Goal: Task Accomplishment & Management: Manage account settings

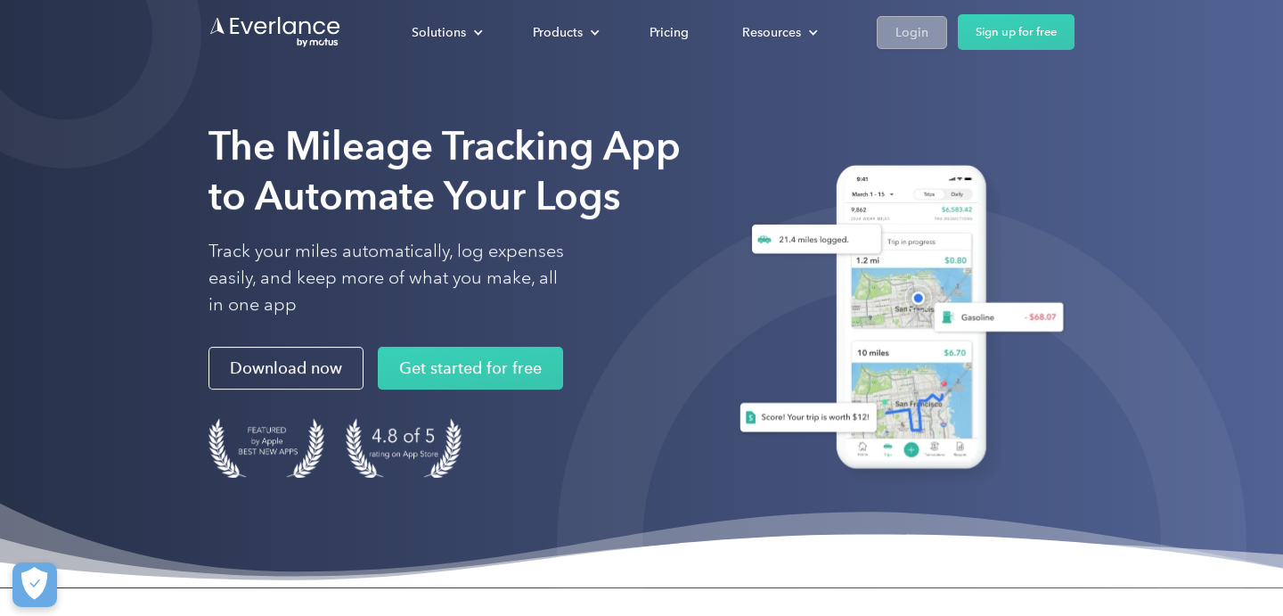
click at [905, 32] on div "Login" at bounding box center [911, 32] width 33 height 22
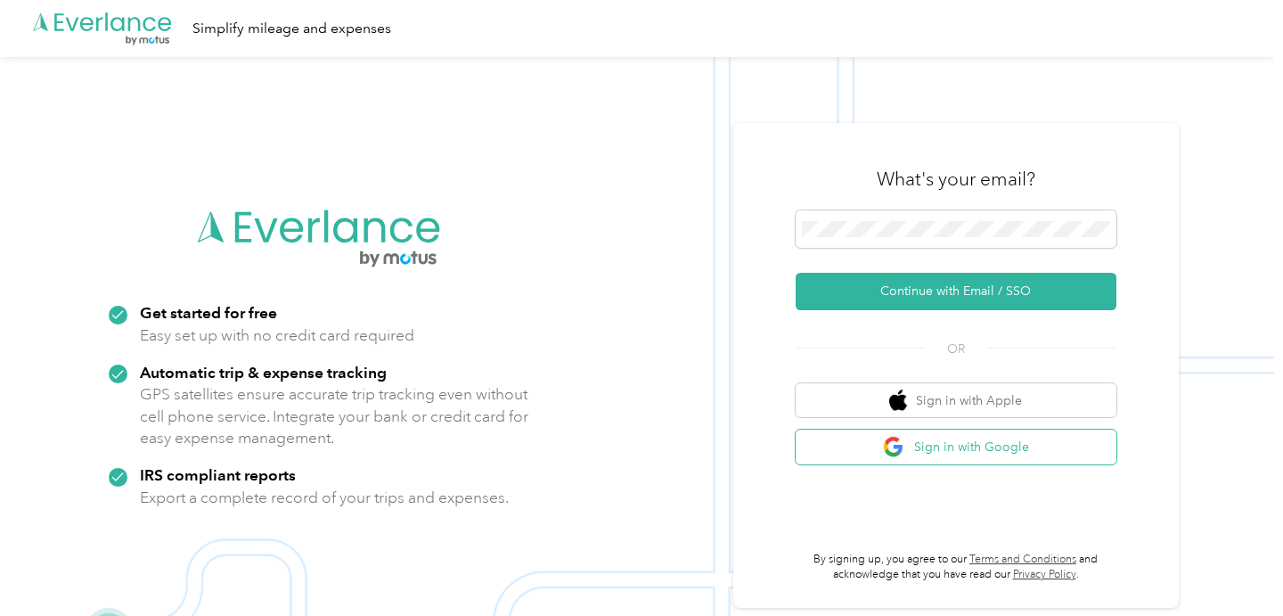
click at [946, 450] on button "Sign in with Google" at bounding box center [956, 446] width 321 height 35
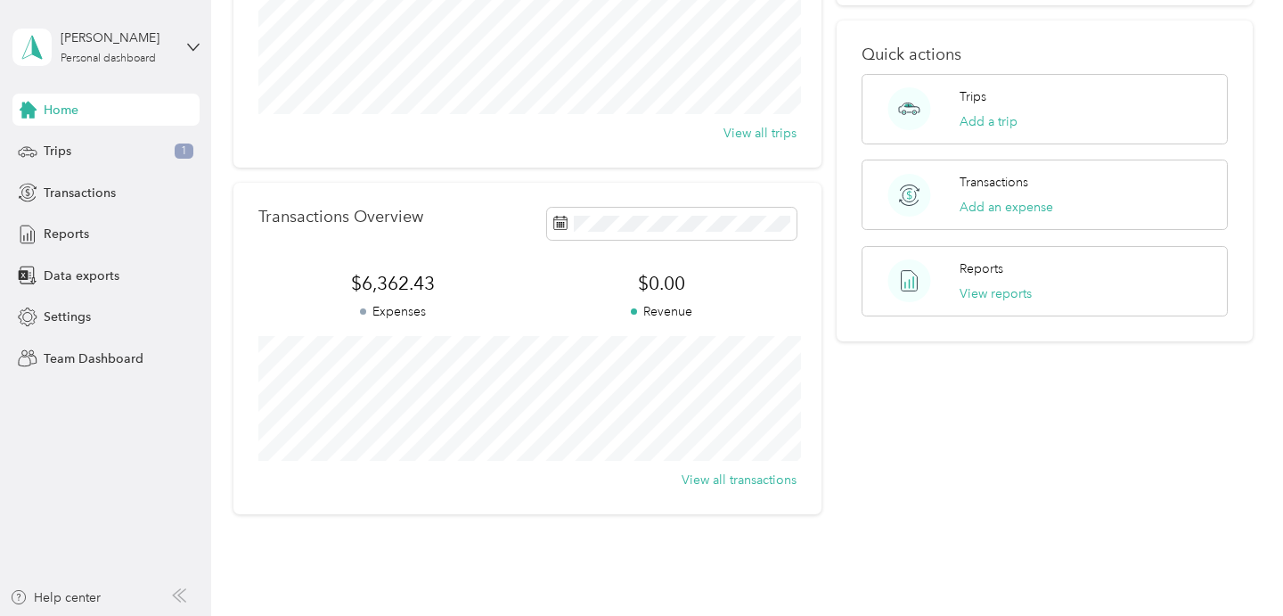
scroll to position [361, 0]
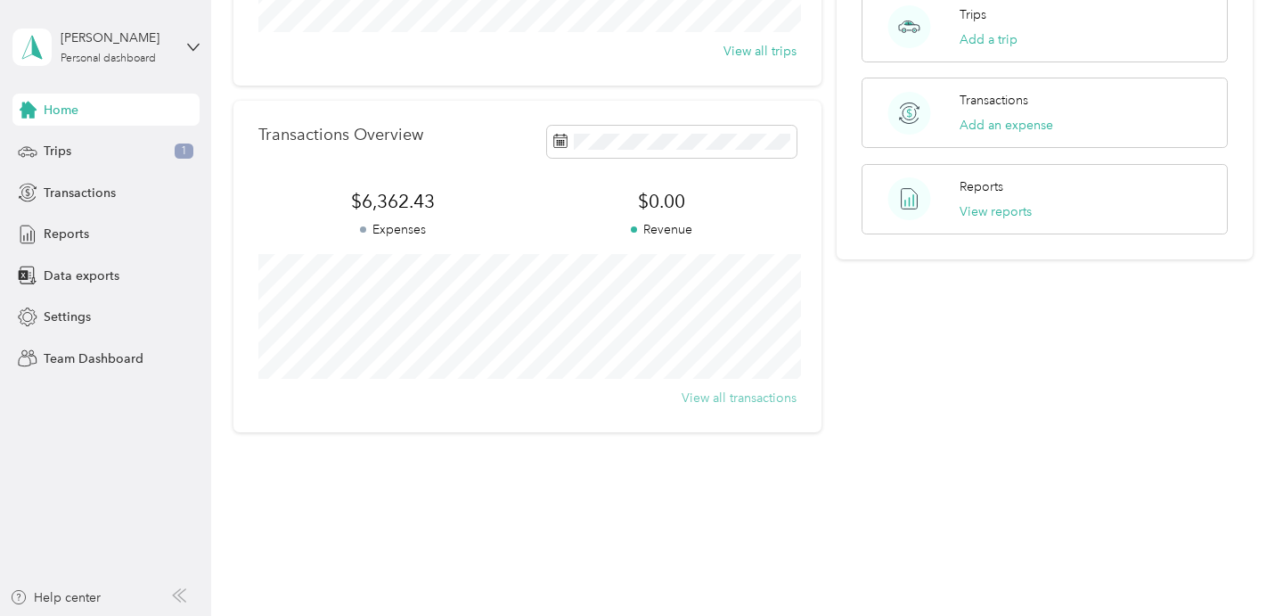
click at [746, 396] on button "View all transactions" at bounding box center [739, 397] width 115 height 19
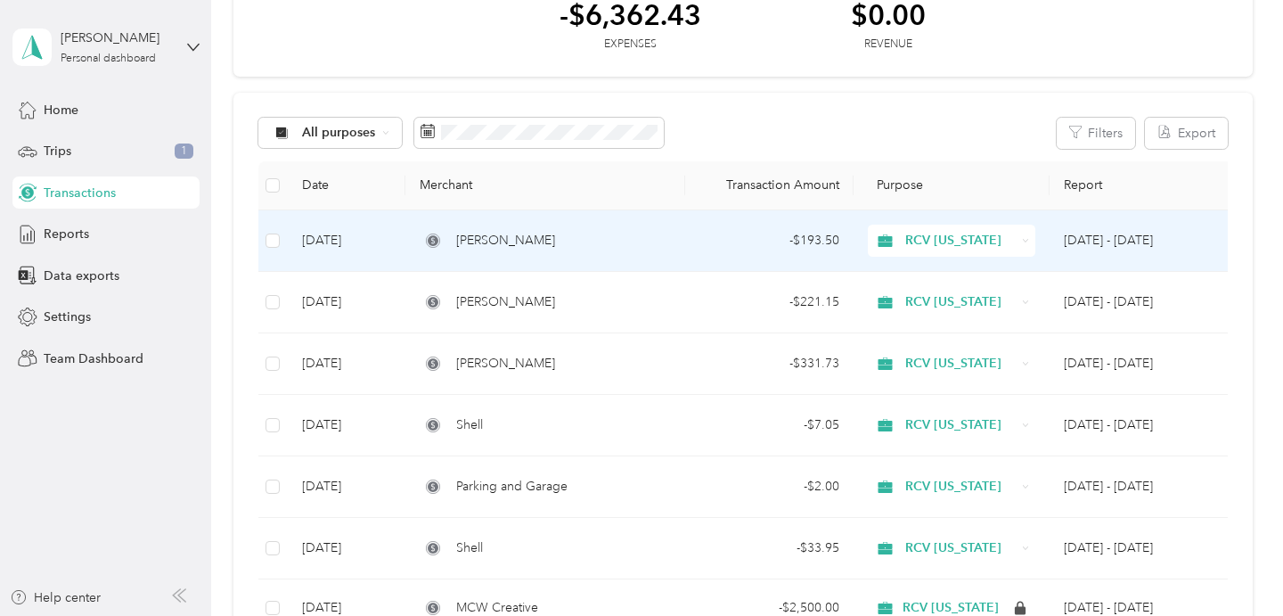
scroll to position [103, 0]
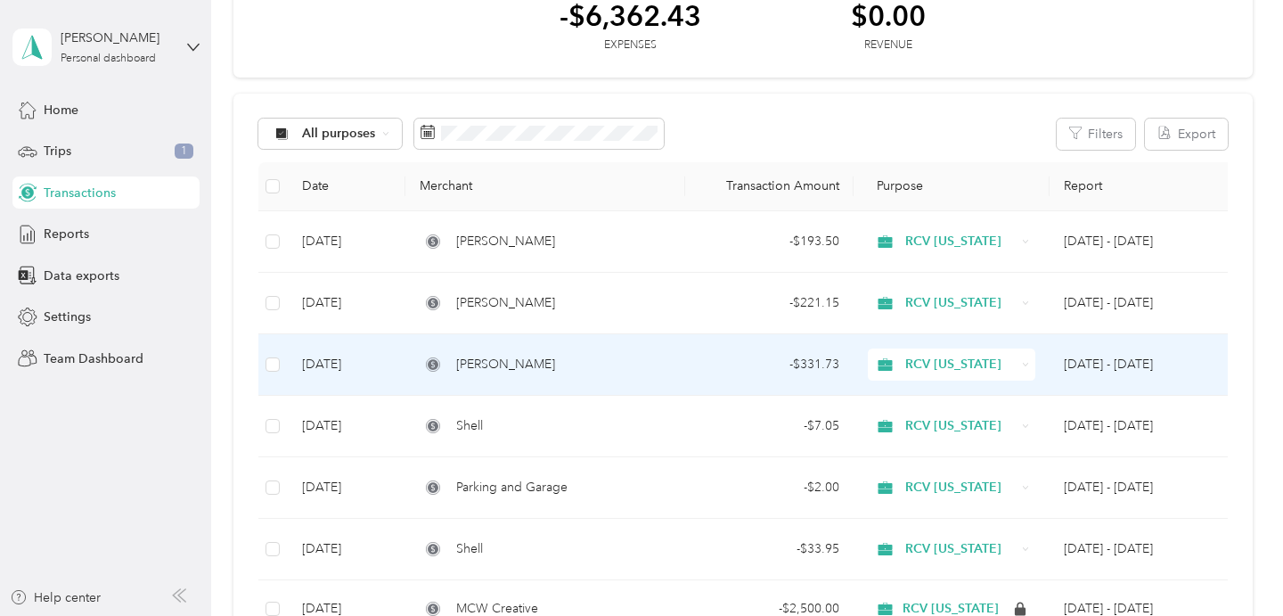
click at [663, 363] on div "[PERSON_NAME]" at bounding box center [545, 365] width 251 height 20
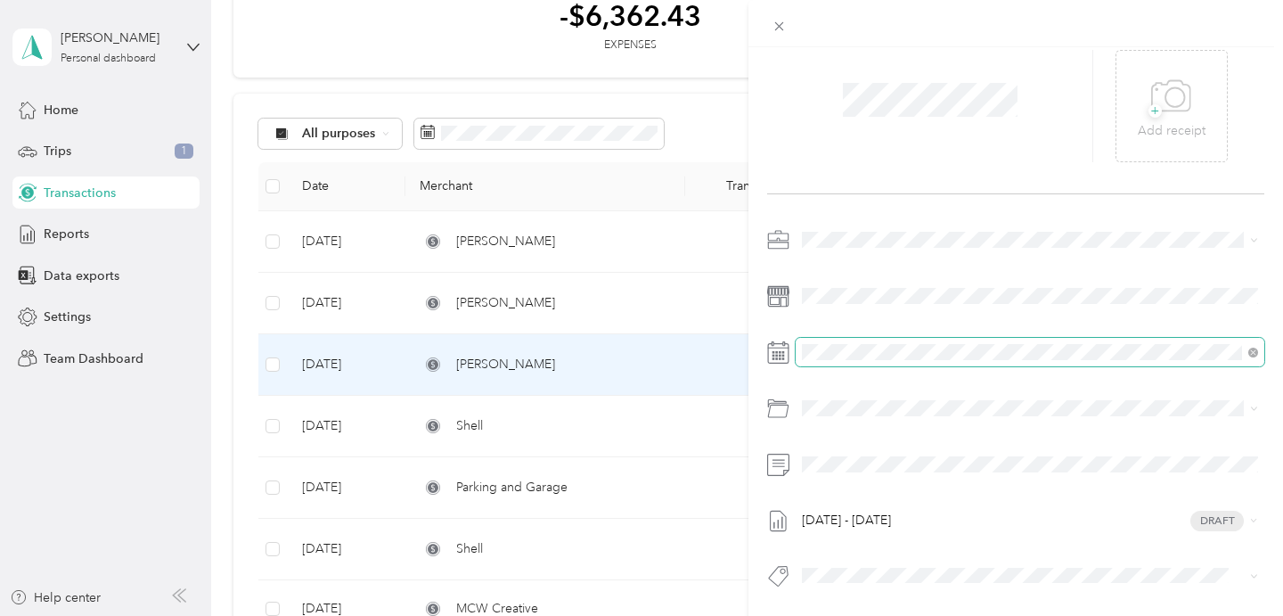
scroll to position [71, 0]
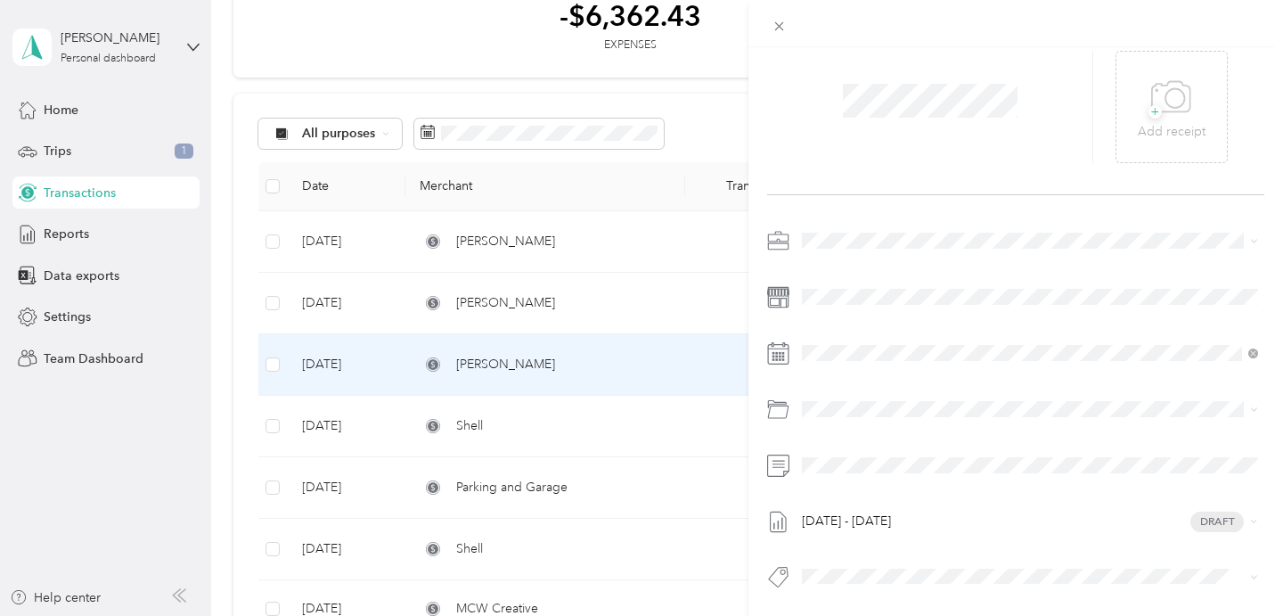
click at [703, 110] on div "This expense cannot be edited because it is either under review, approved, or p…" at bounding box center [641, 308] width 1283 height 616
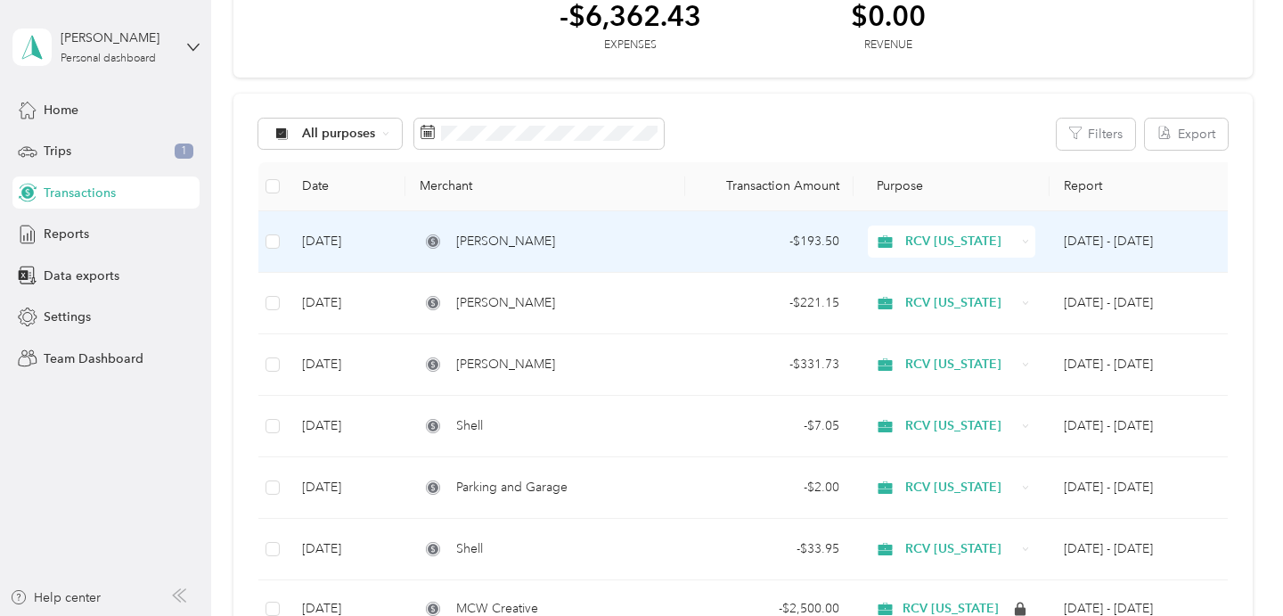
click at [656, 236] on div "[PERSON_NAME]" at bounding box center [545, 242] width 251 height 20
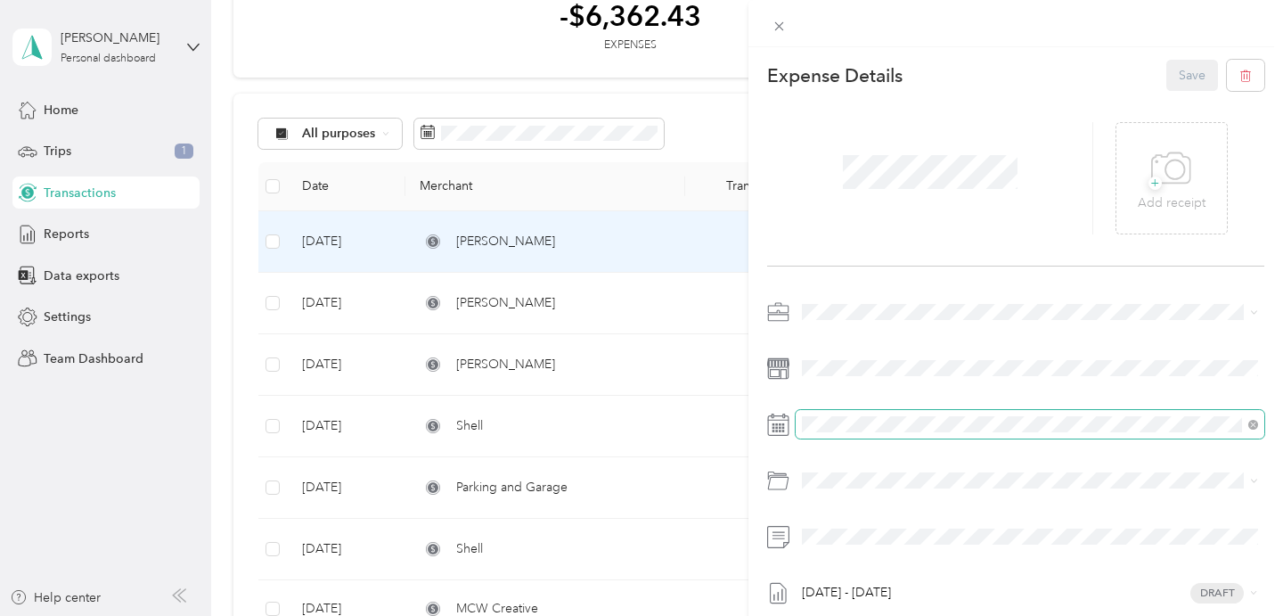
scroll to position [72, 0]
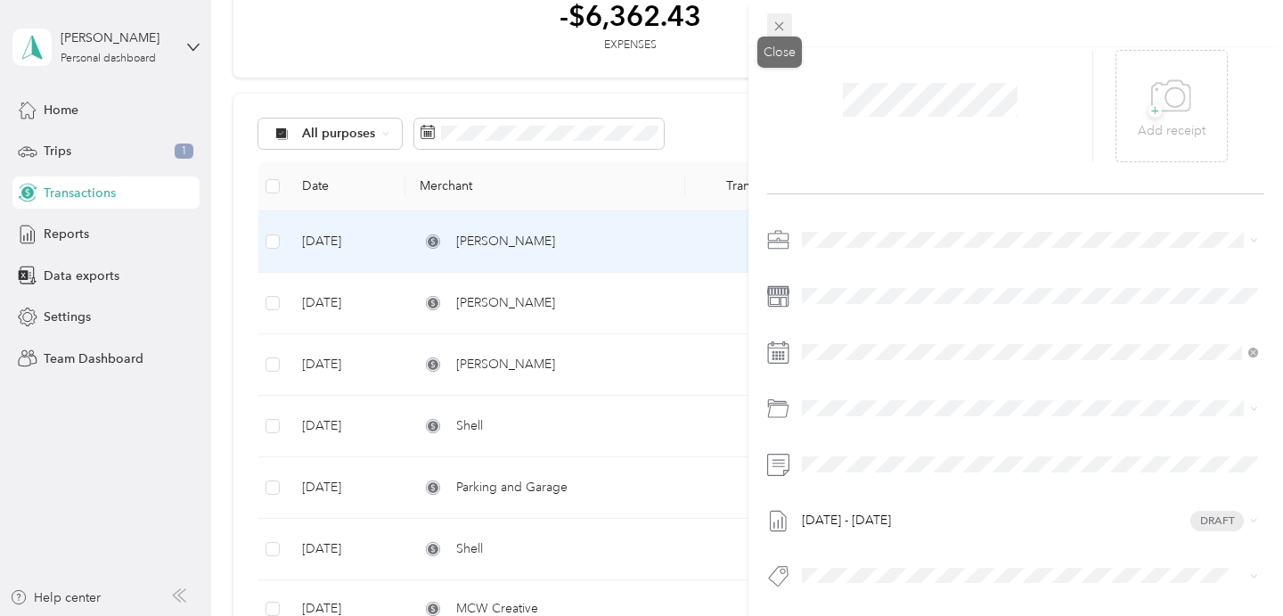
click at [780, 29] on icon at bounding box center [779, 26] width 15 height 15
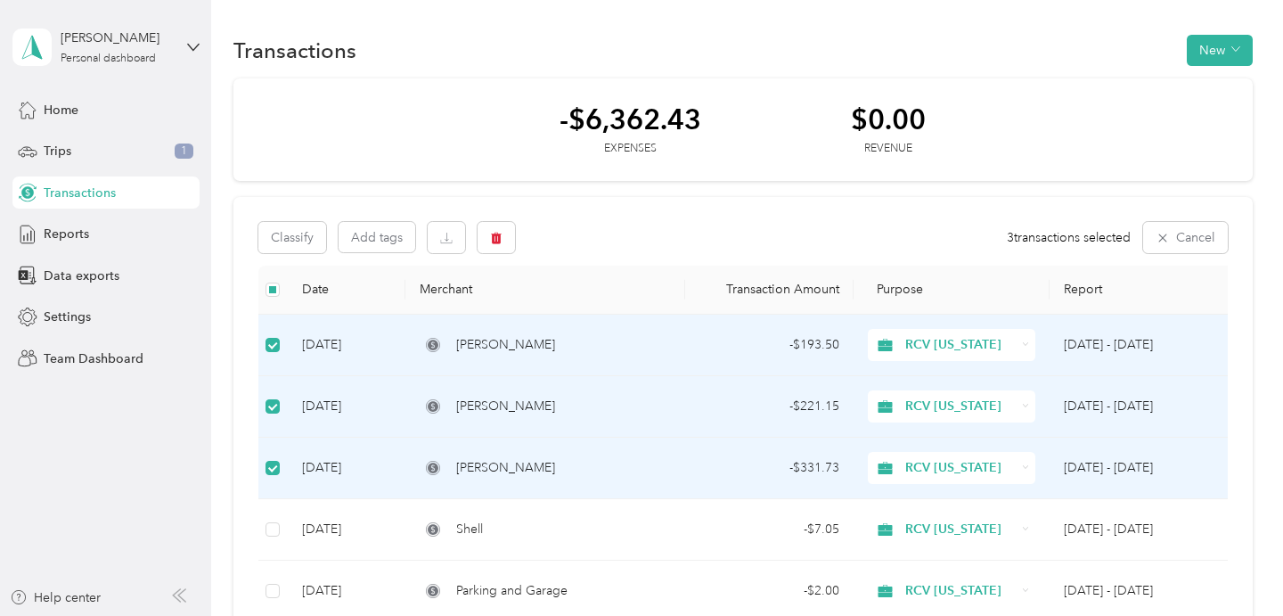
click at [1240, 53] on icon "button" at bounding box center [1235, 49] width 9 height 9
click at [1061, 75] on section "Transactions New -$6,362.43 Expenses $0.00 Revenue Classify Add tags 3 transact…" at bounding box center [742, 600] width 1019 height 1138
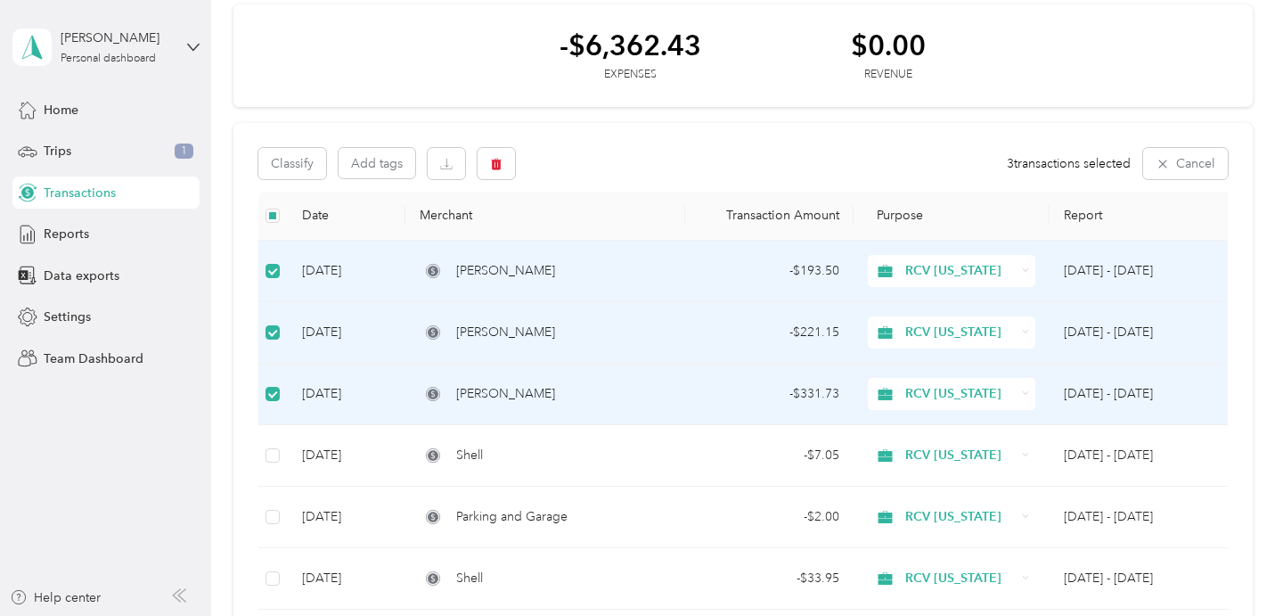
scroll to position [79, 0]
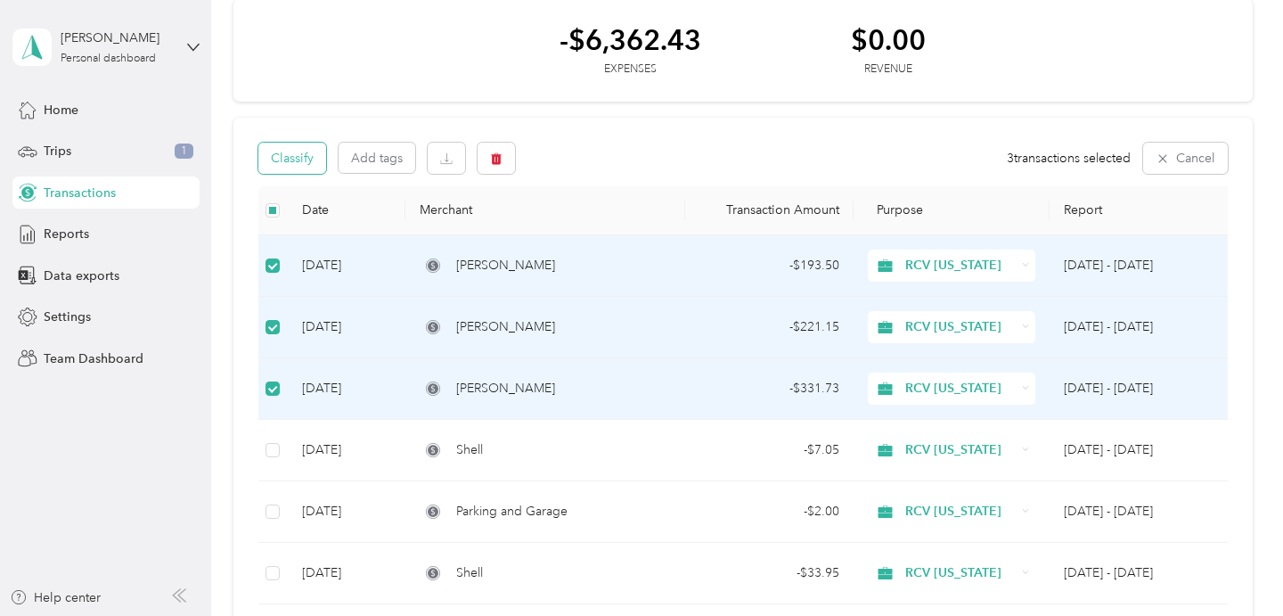
click at [298, 157] on button "Classify" at bounding box center [292, 158] width 68 height 31
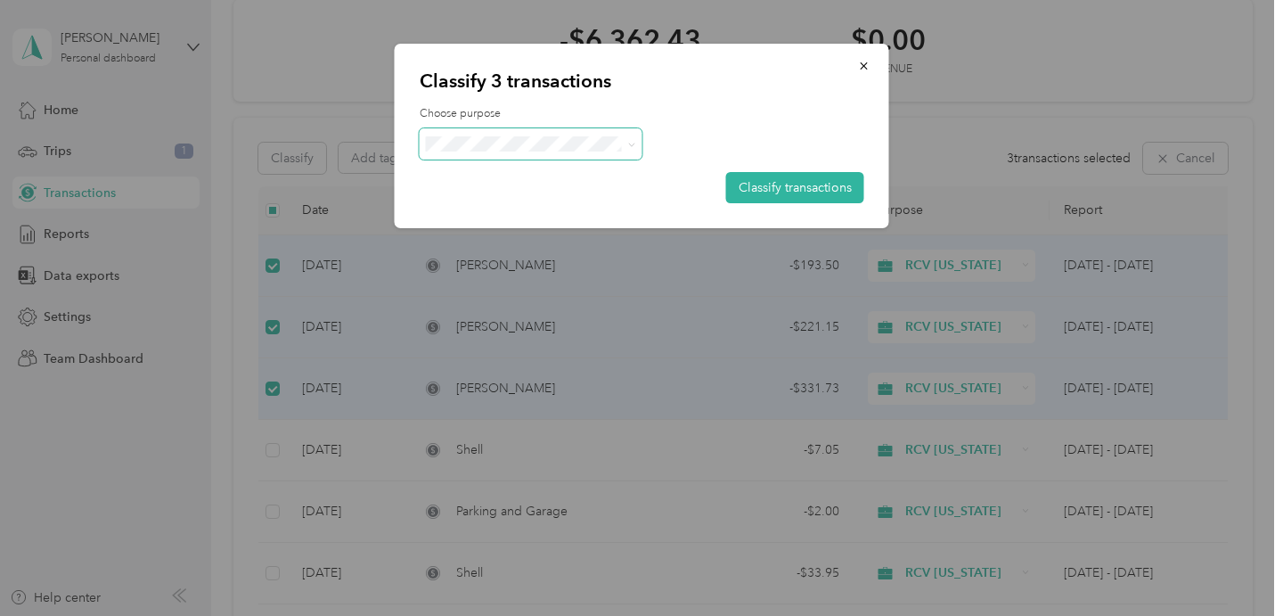
click at [494, 159] on span at bounding box center [531, 143] width 223 height 31
click at [494, 151] on span at bounding box center [531, 143] width 223 height 31
click at [692, 118] on label "Choose purpose" at bounding box center [642, 114] width 445 height 16
click at [861, 71] on icon "button" at bounding box center [864, 66] width 12 height 12
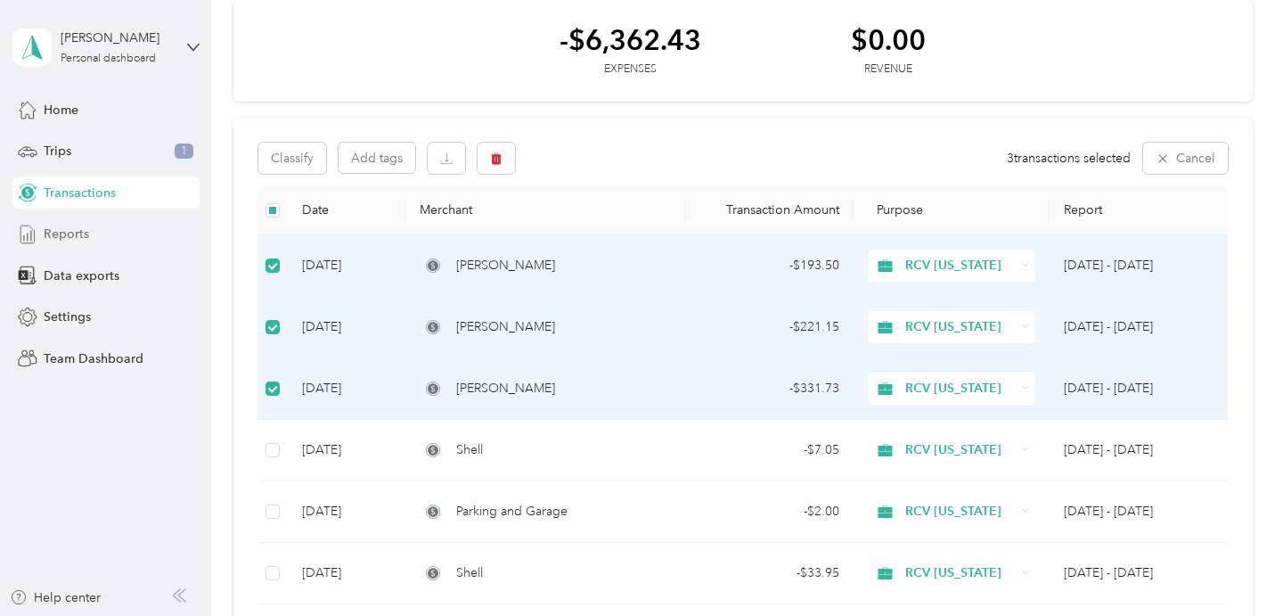
click at [89, 236] on div "Reports" at bounding box center [105, 234] width 187 height 32
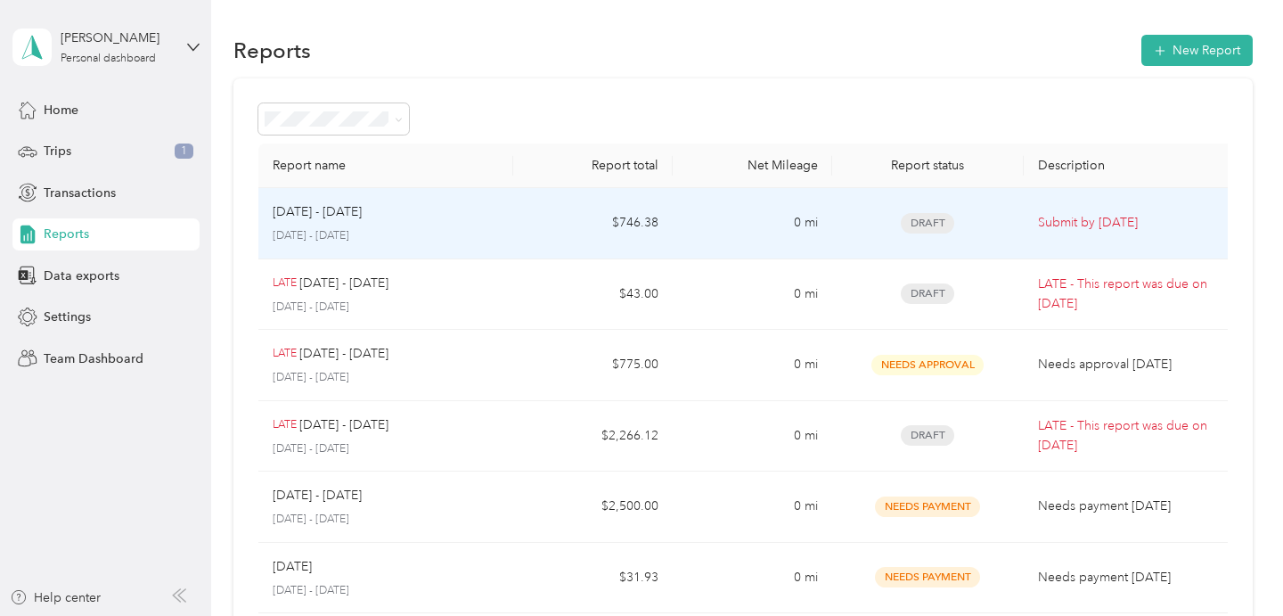
click at [1038, 223] on p "Submit by [DATE]" at bounding box center [1130, 223] width 184 height 20
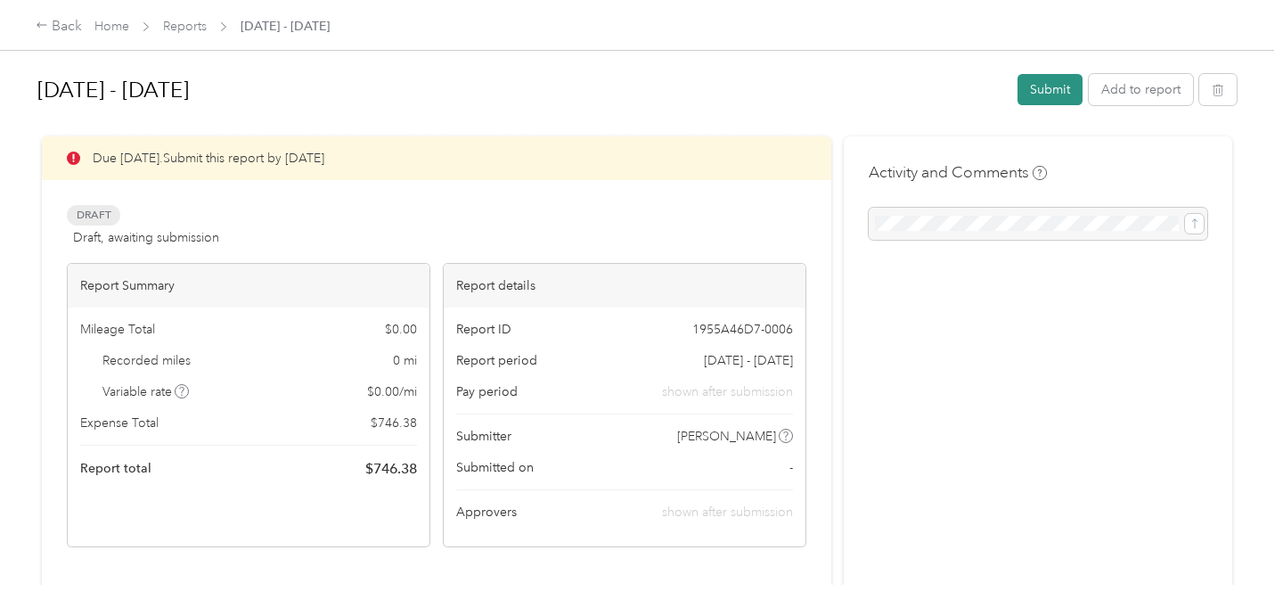
click at [1060, 91] on button "Submit" at bounding box center [1049, 89] width 65 height 31
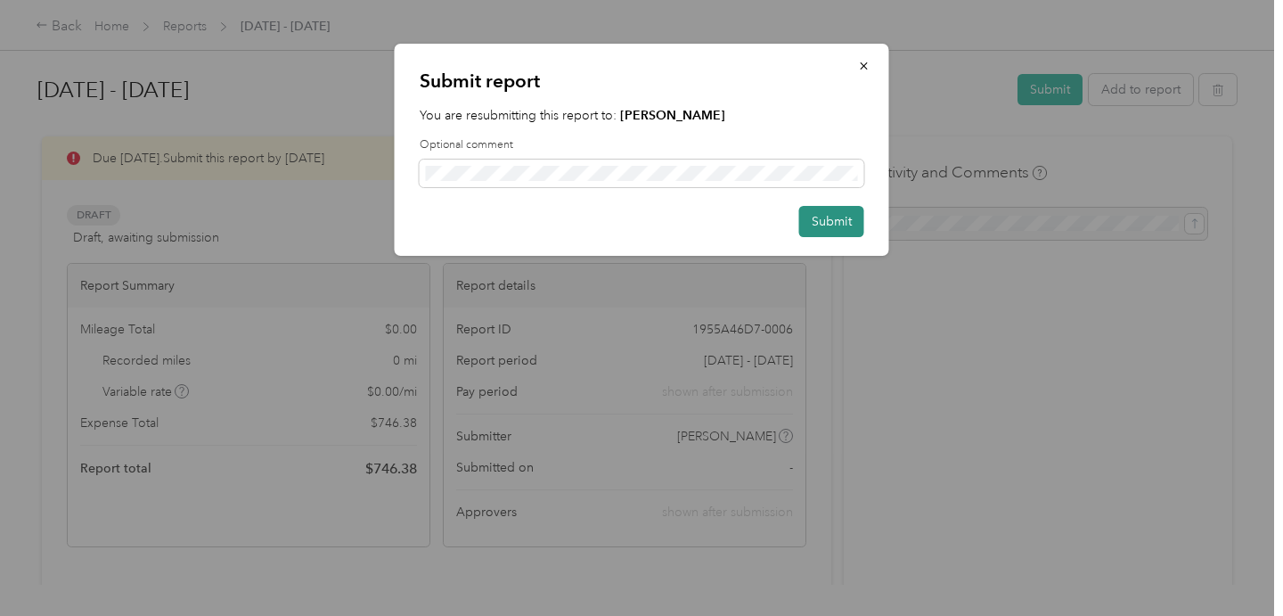
click at [829, 227] on button "Submit" at bounding box center [831, 221] width 65 height 31
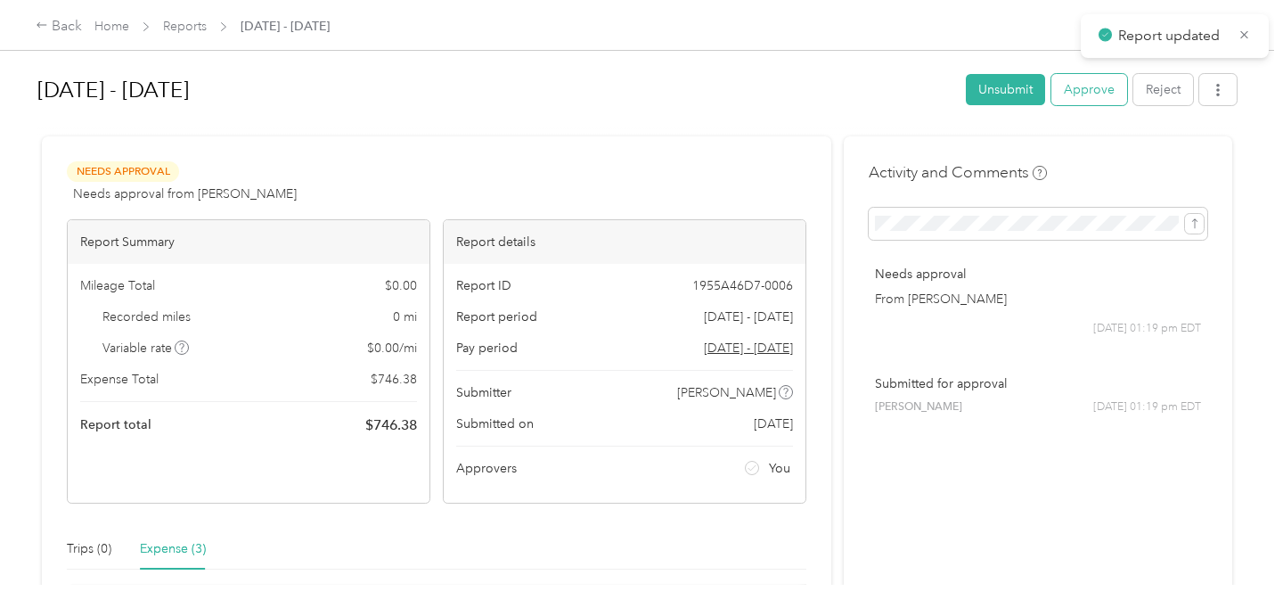
click at [1088, 94] on button "Approve" at bounding box center [1089, 89] width 76 height 31
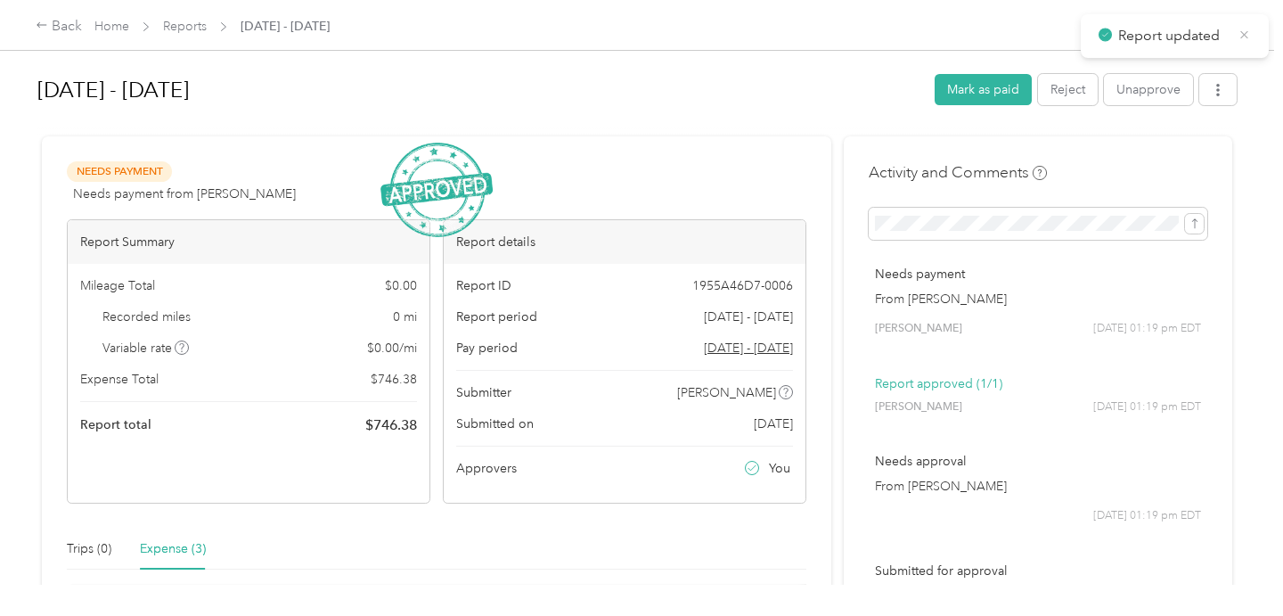
click at [1246, 35] on icon at bounding box center [1244, 35] width 13 height 16
click at [176, 25] on link "Reports" at bounding box center [185, 26] width 44 height 15
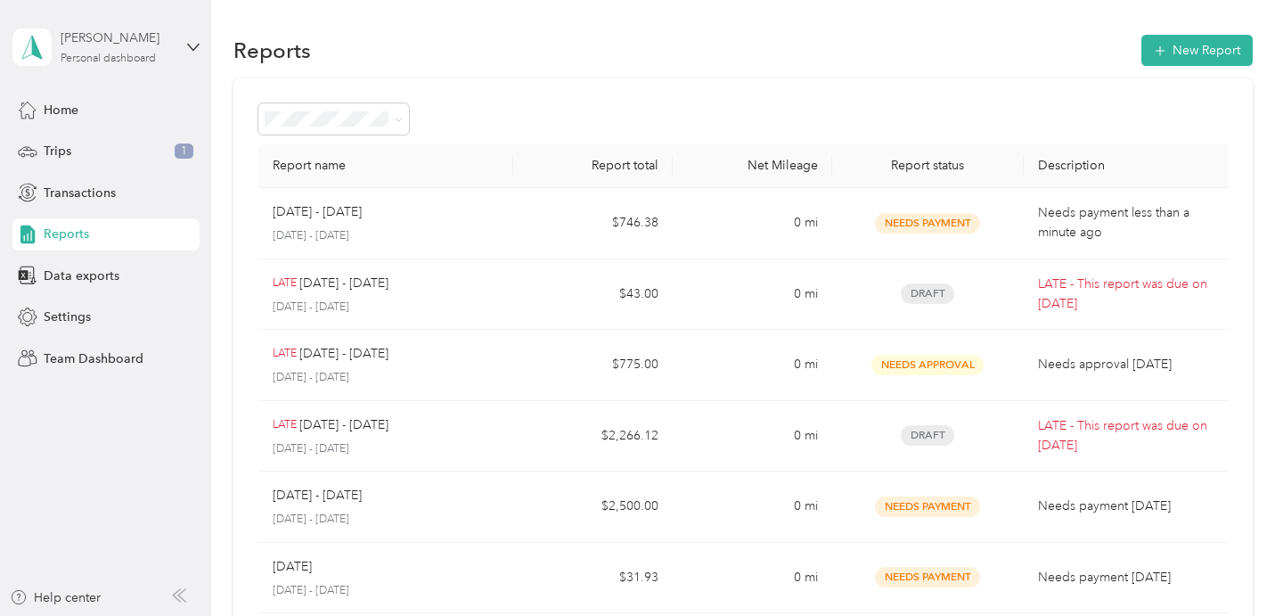
click at [142, 63] on div "Personal dashboard" at bounding box center [108, 58] width 95 height 11
click at [99, 147] on div "Team dashboard" at bounding box center [250, 146] width 451 height 31
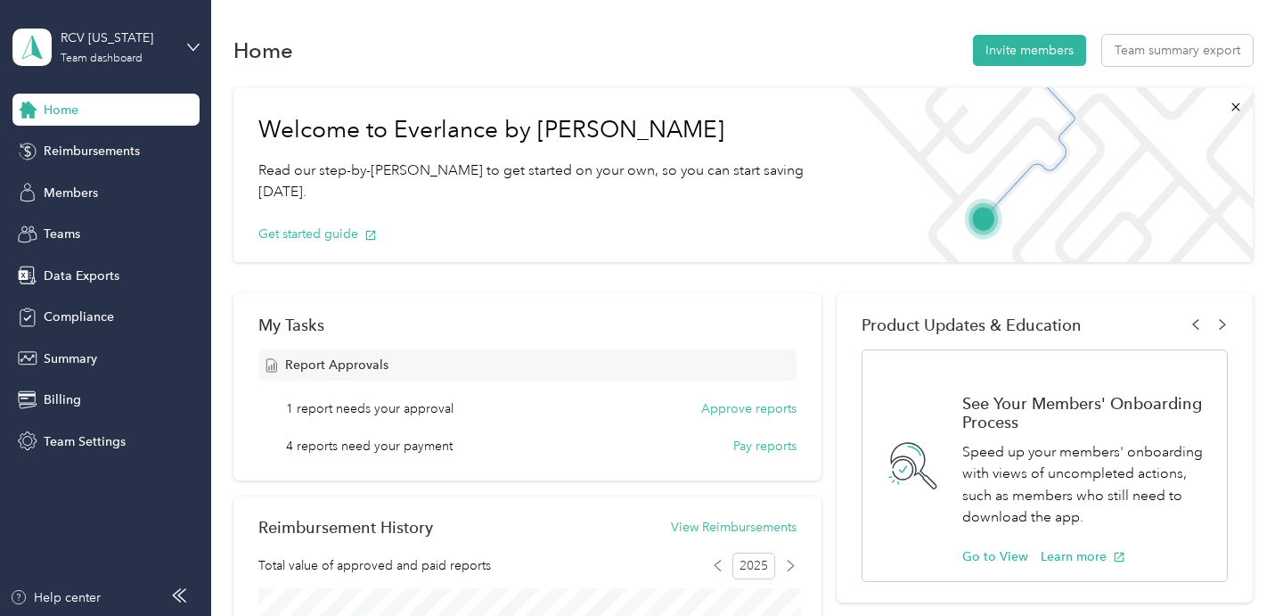
scroll to position [127, 0]
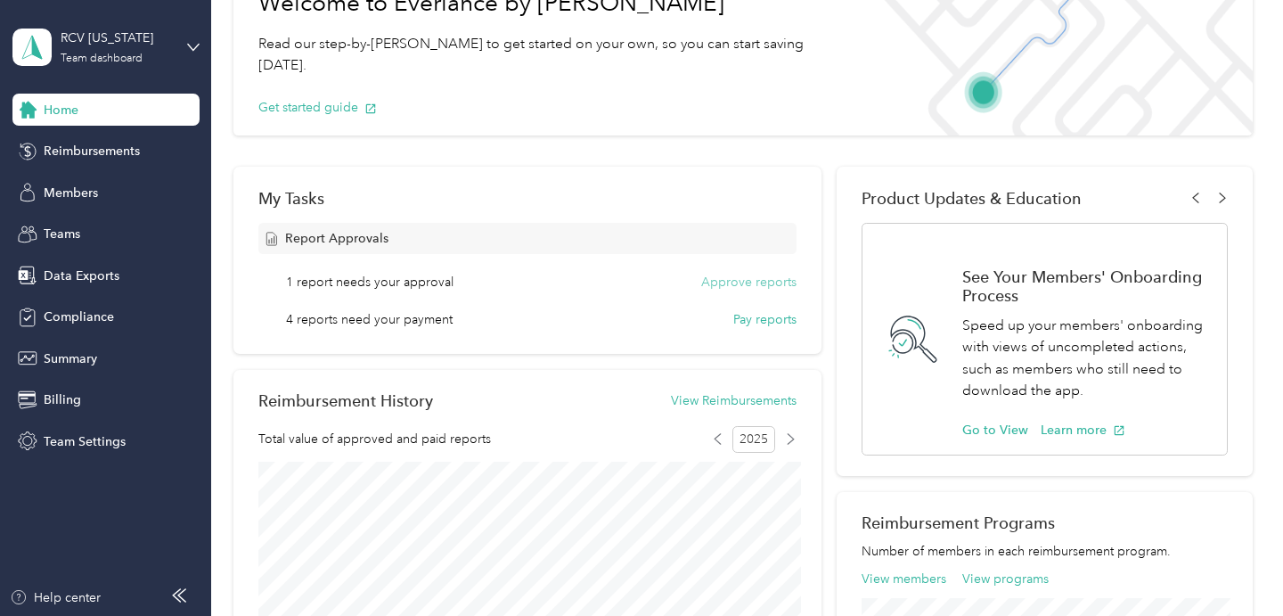
click at [763, 284] on button "Approve reports" at bounding box center [748, 282] width 95 height 19
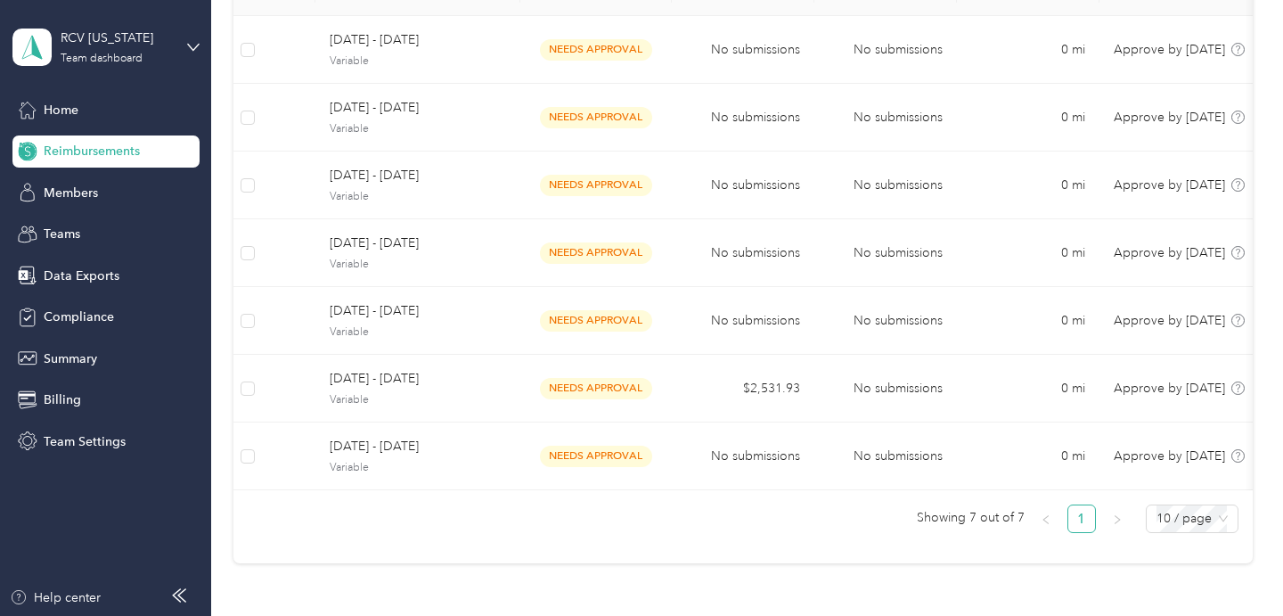
scroll to position [245, 0]
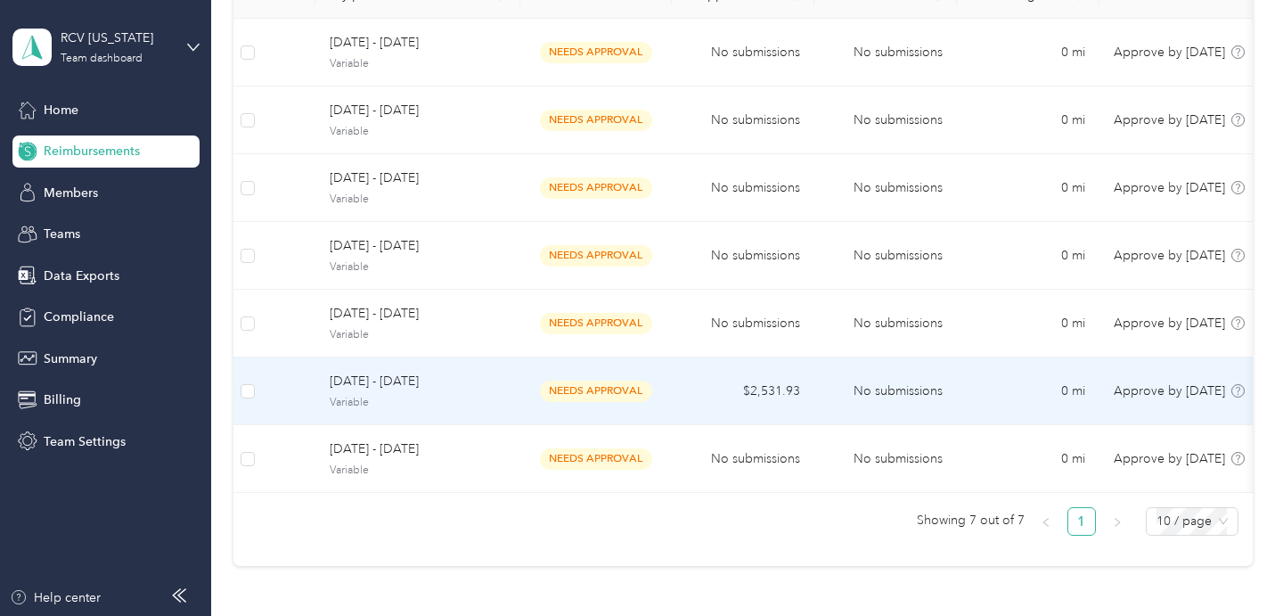
click at [689, 406] on td "$2,531.93" at bounding box center [743, 391] width 143 height 68
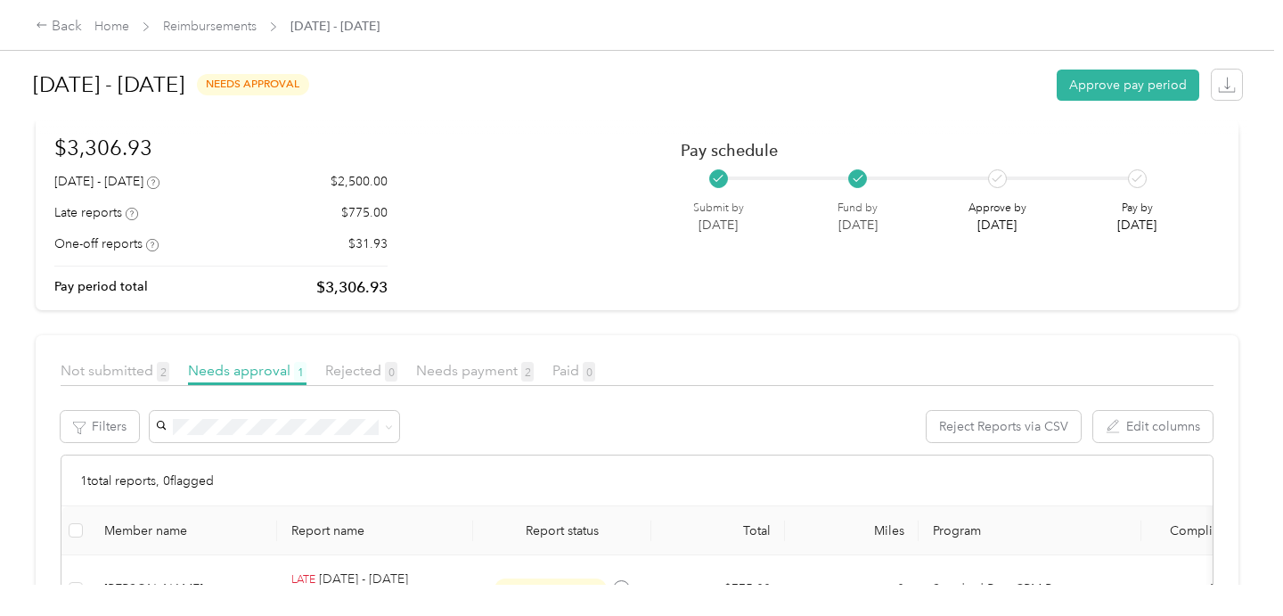
scroll to position [235, 0]
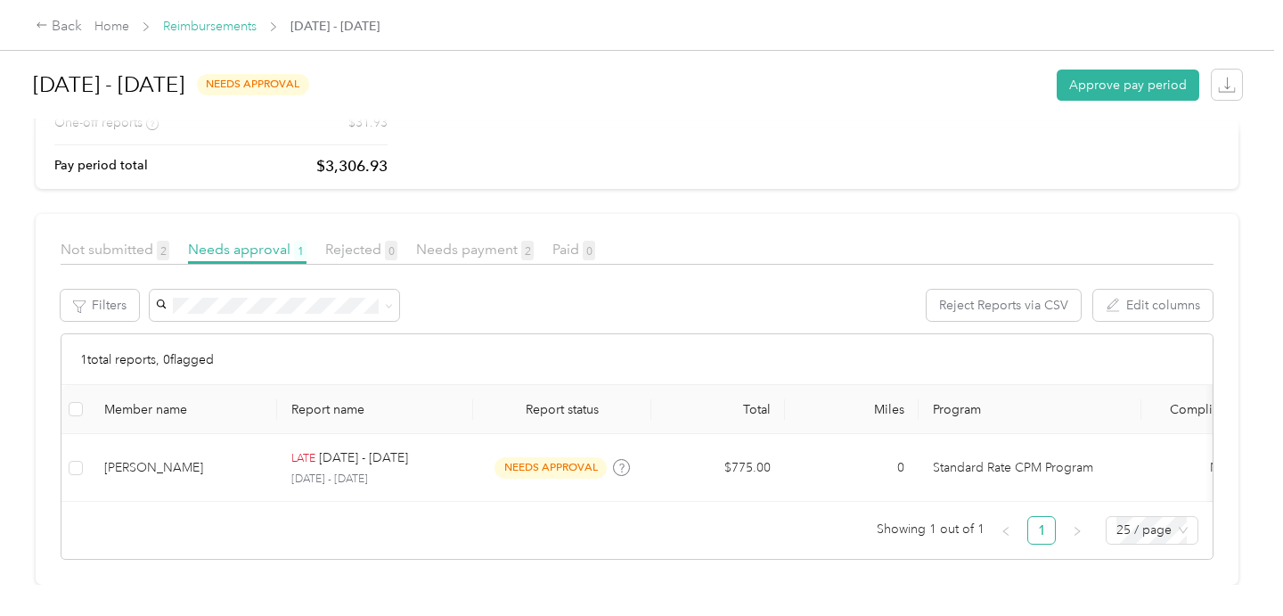
click at [232, 29] on link "Reimbursements" at bounding box center [210, 26] width 94 height 15
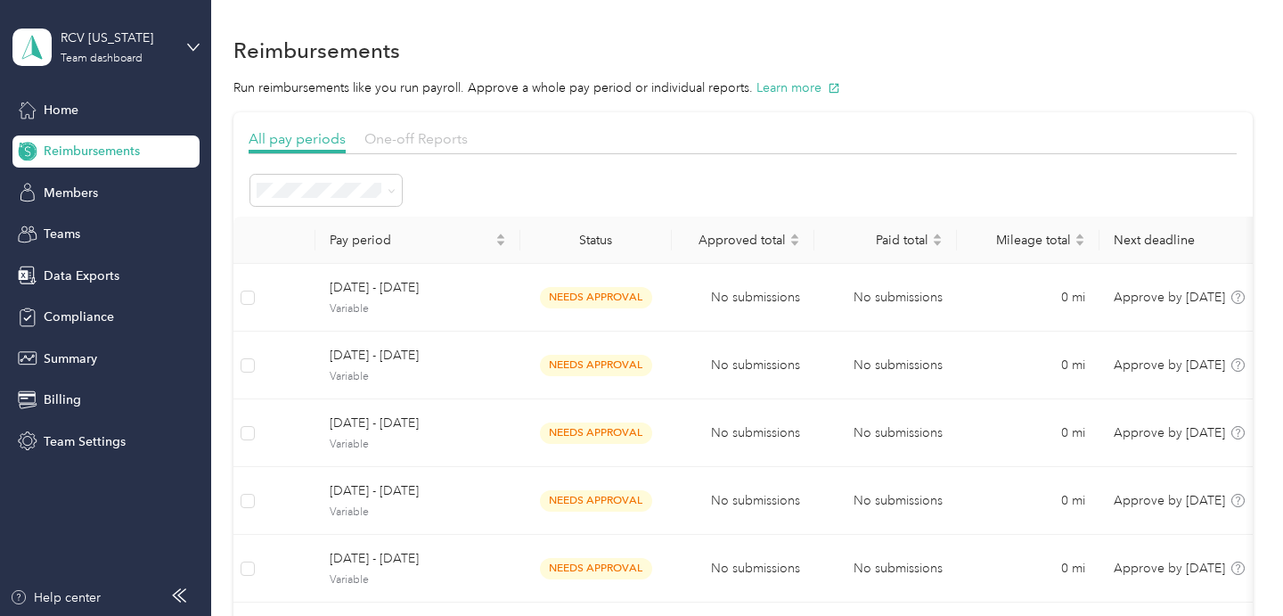
click at [416, 137] on span "One-off Reports" at bounding box center [415, 138] width 103 height 17
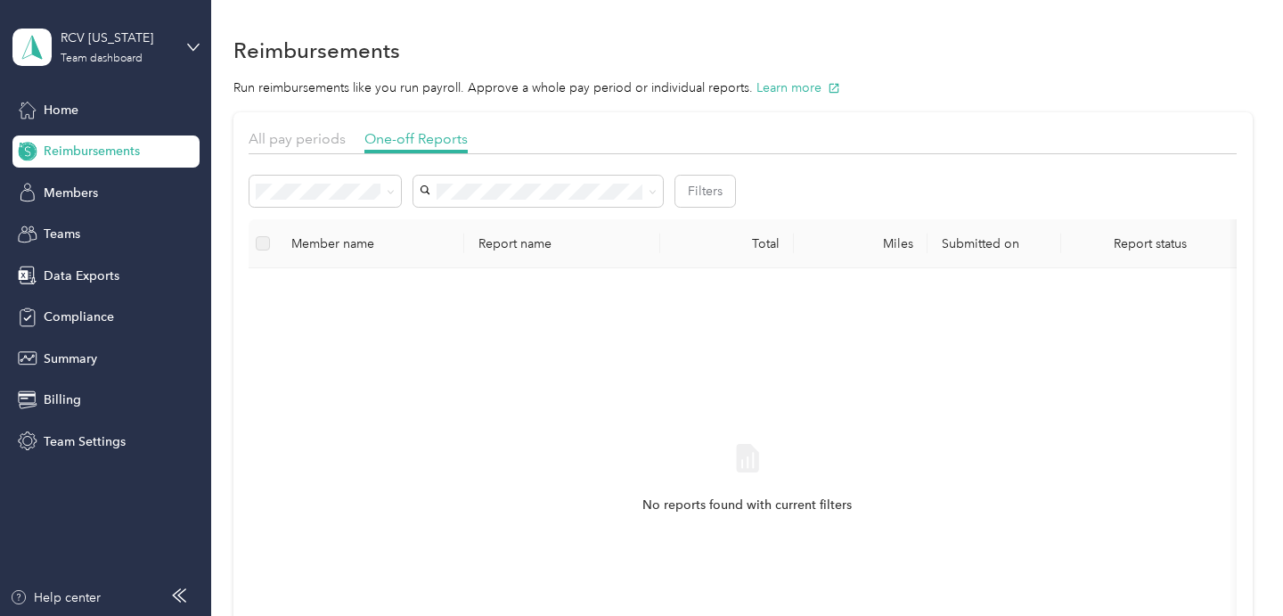
drag, startPoint x: 701, startPoint y: 380, endPoint x: 442, endPoint y: 266, distance: 283.2
click at [442, 266] on table "Member name Report name Total Miles Submitted on Report status Approvers No rep…" at bounding box center [878, 470] width 1258 height 502
click at [65, 119] on div "Home" at bounding box center [105, 110] width 187 height 32
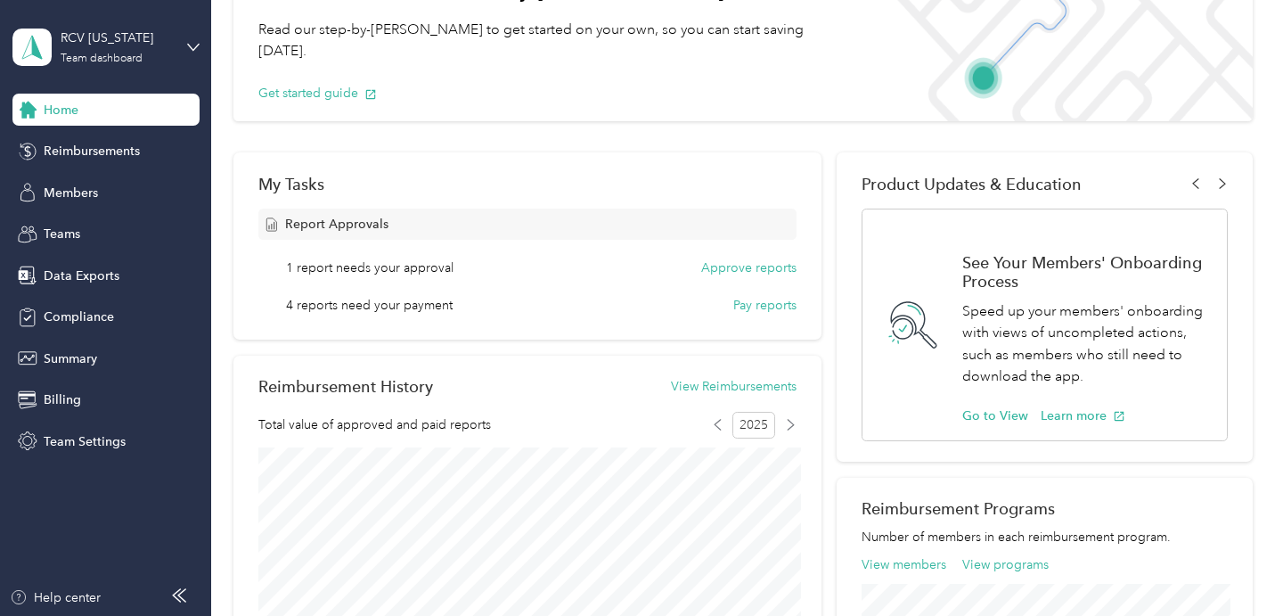
scroll to position [136, 0]
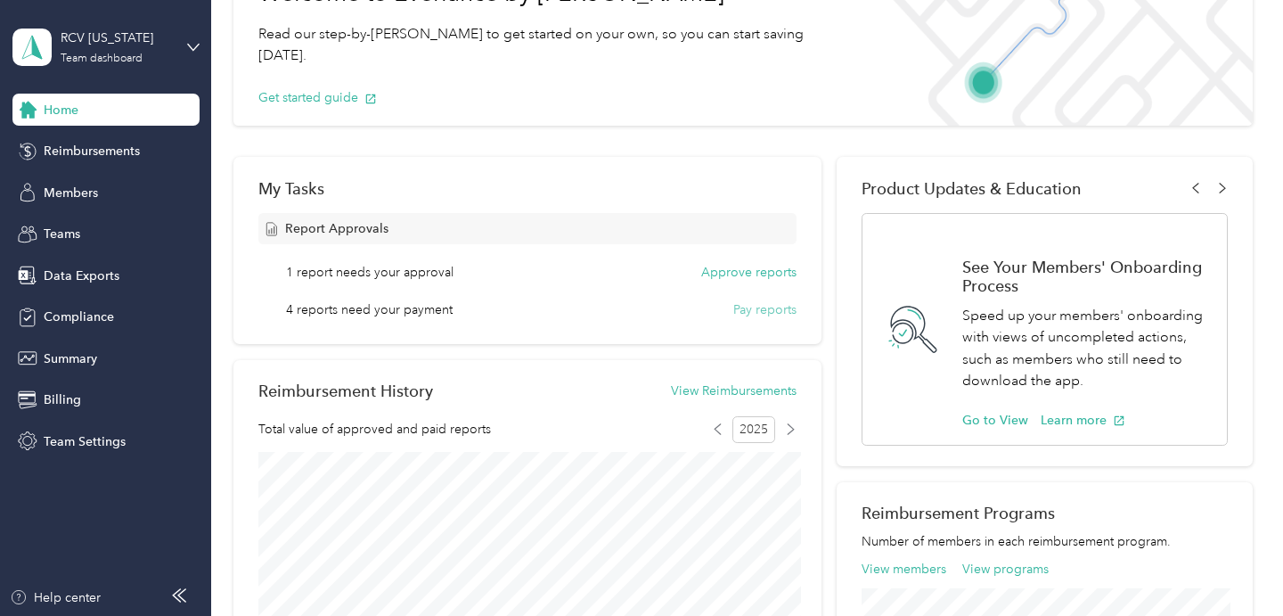
click at [782, 311] on button "Pay reports" at bounding box center [764, 309] width 63 height 19
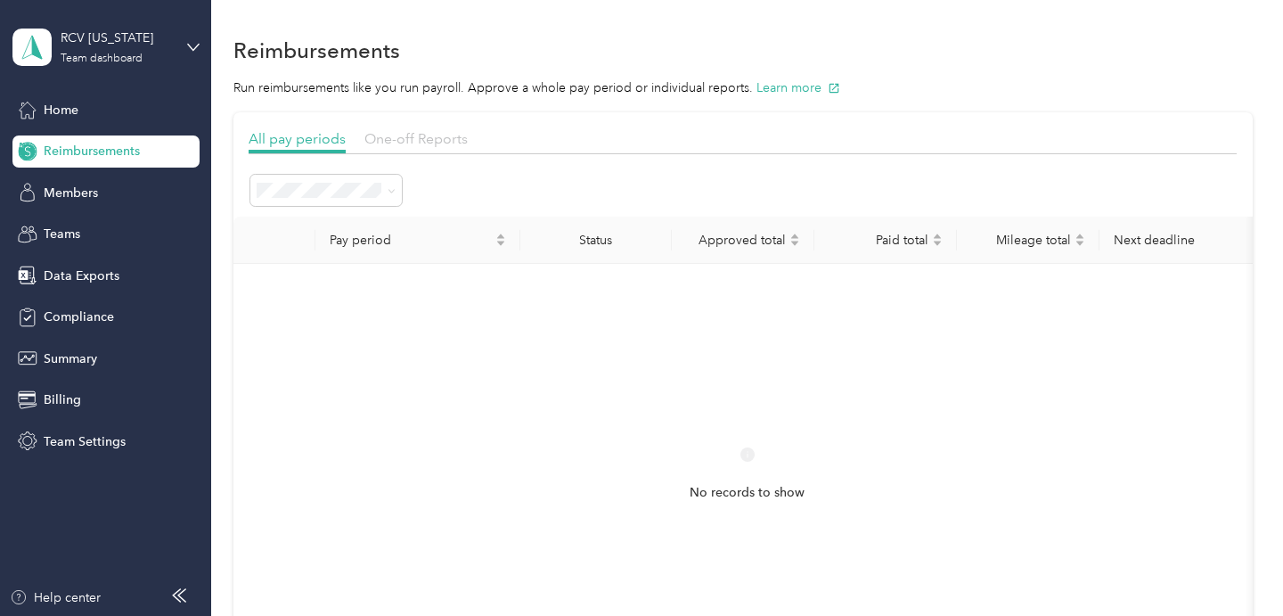
click at [440, 146] on span "One-off Reports" at bounding box center [415, 138] width 103 height 17
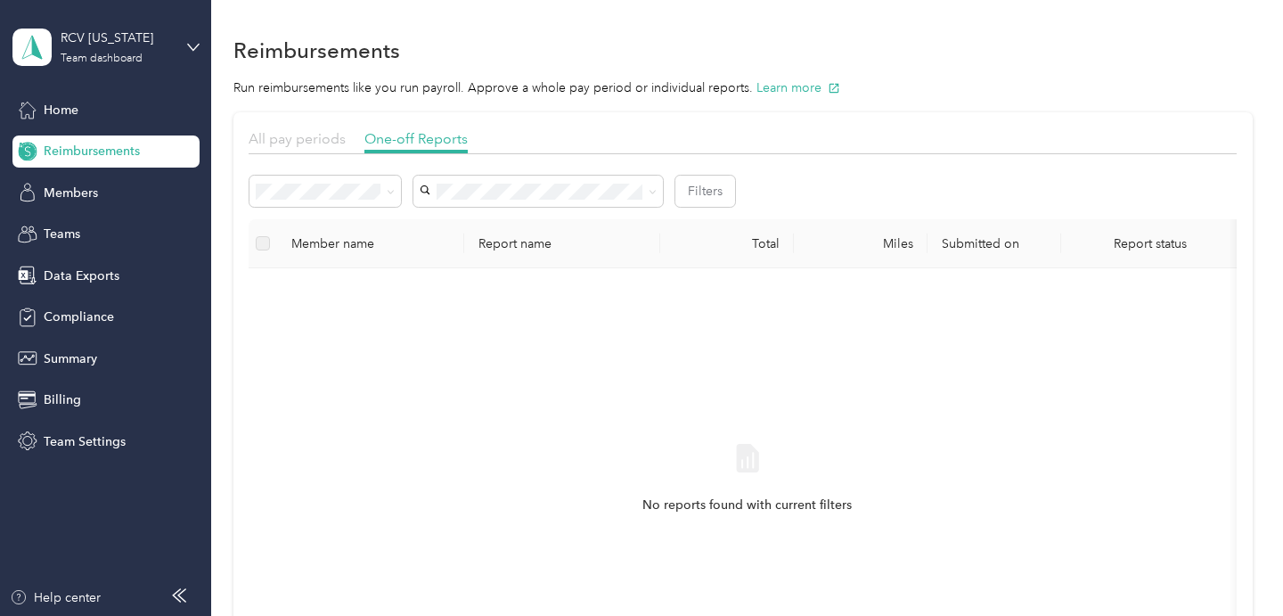
click at [319, 136] on span "All pay periods" at bounding box center [297, 138] width 97 height 17
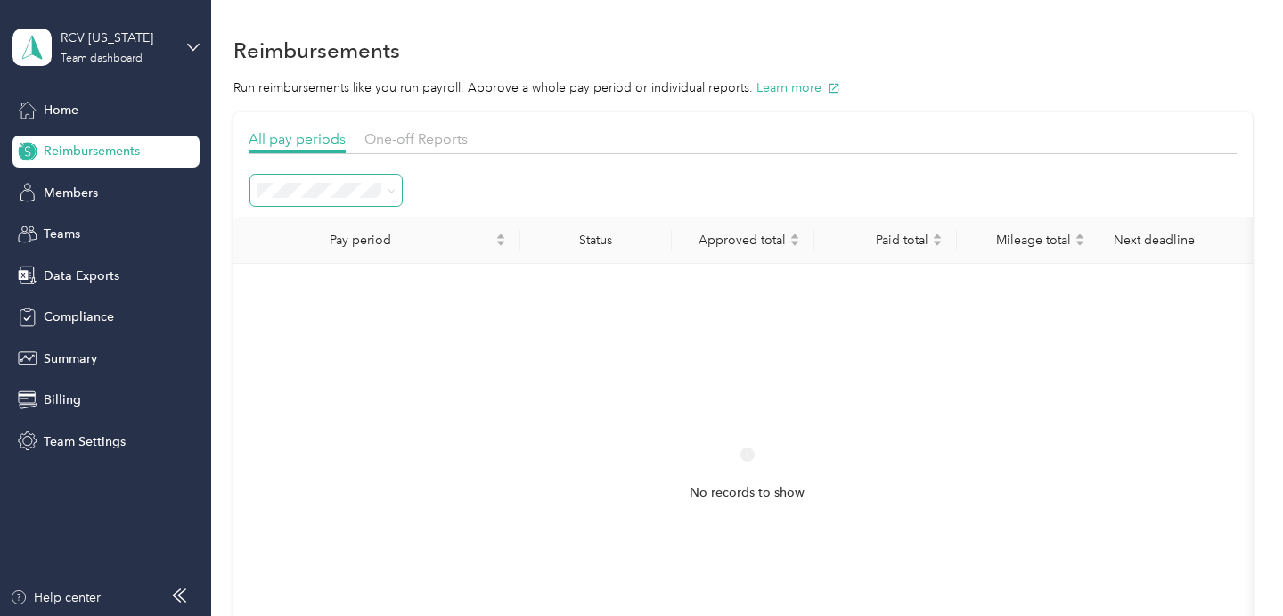
click at [387, 190] on span at bounding box center [388, 190] width 14 height 19
click at [301, 260] on li "Active periods" at bounding box center [325, 249] width 151 height 32
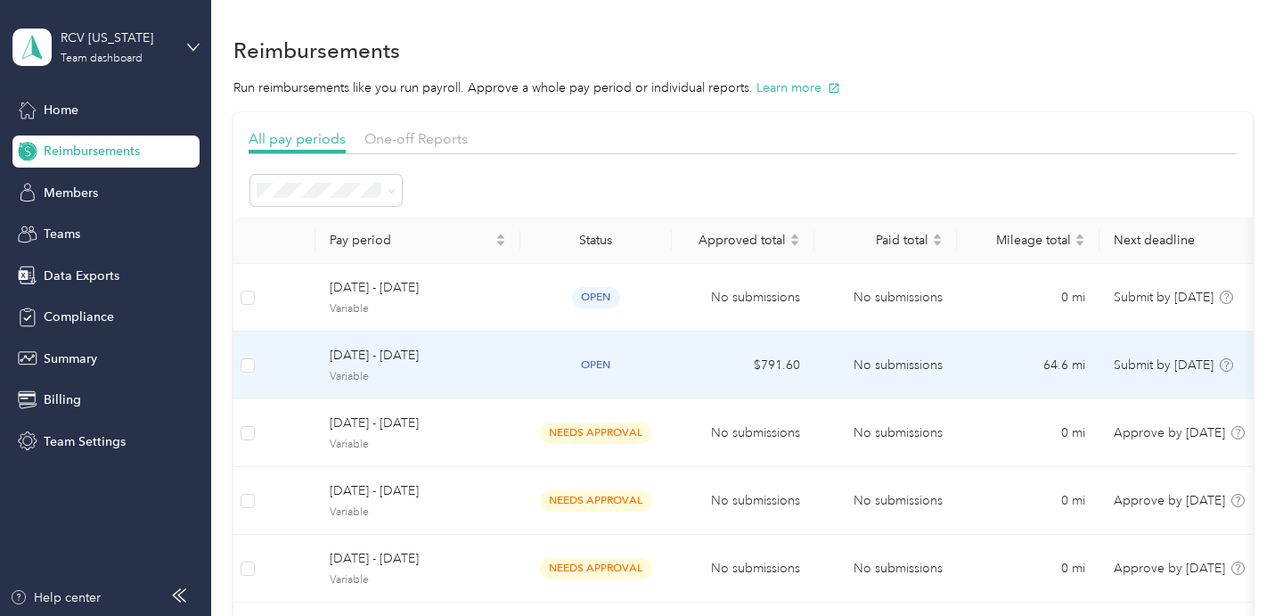
click at [727, 368] on td "$791.60" at bounding box center [743, 365] width 143 height 68
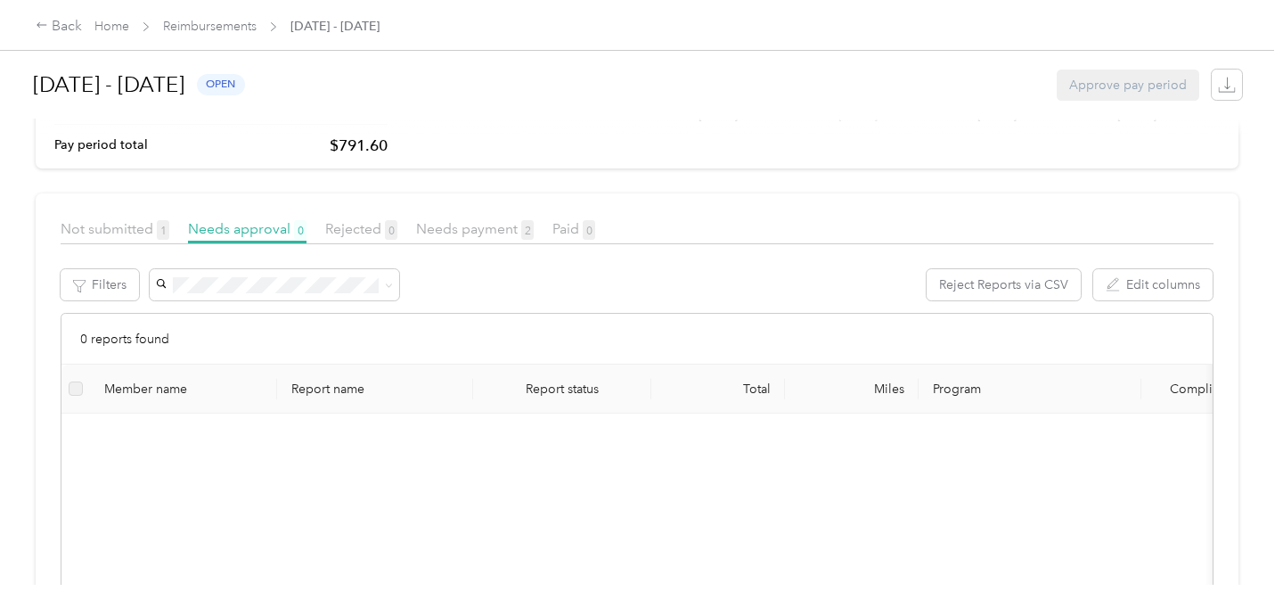
scroll to position [186, 0]
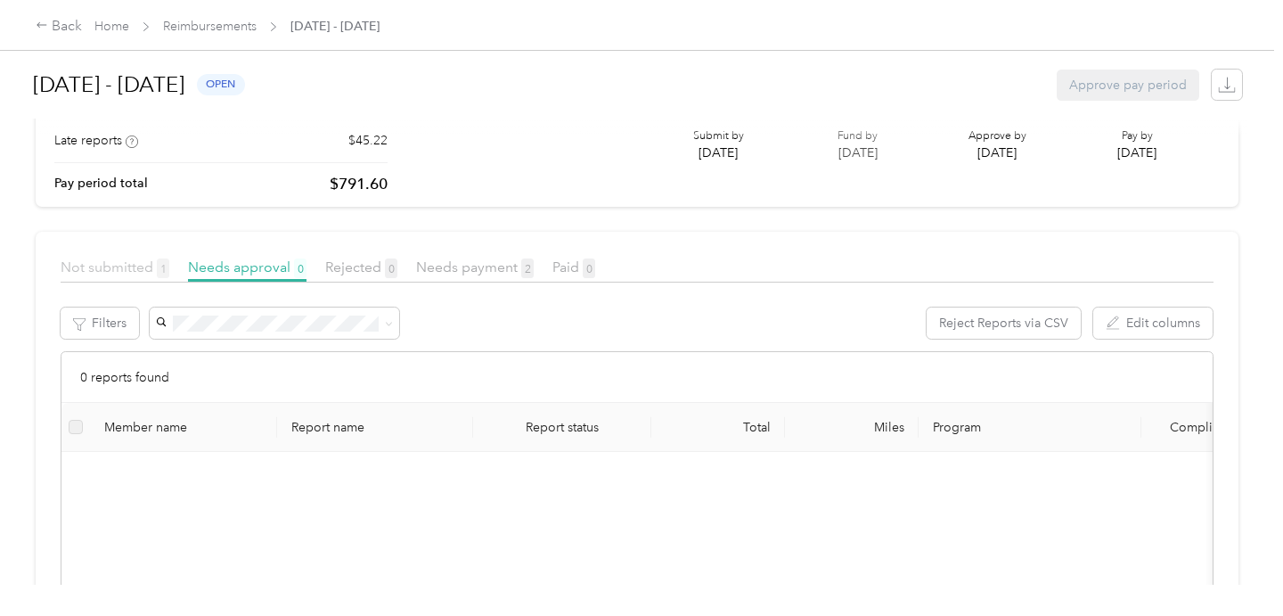
click at [137, 267] on span "Not submitted 1" at bounding box center [115, 266] width 109 height 17
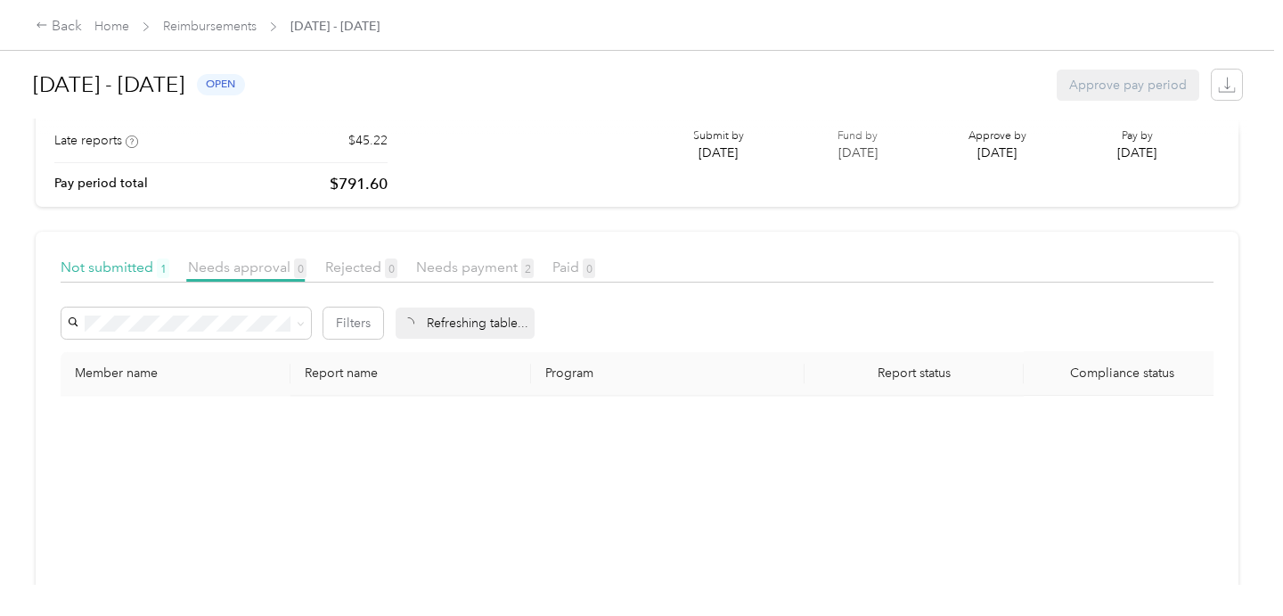
scroll to position [128, 0]
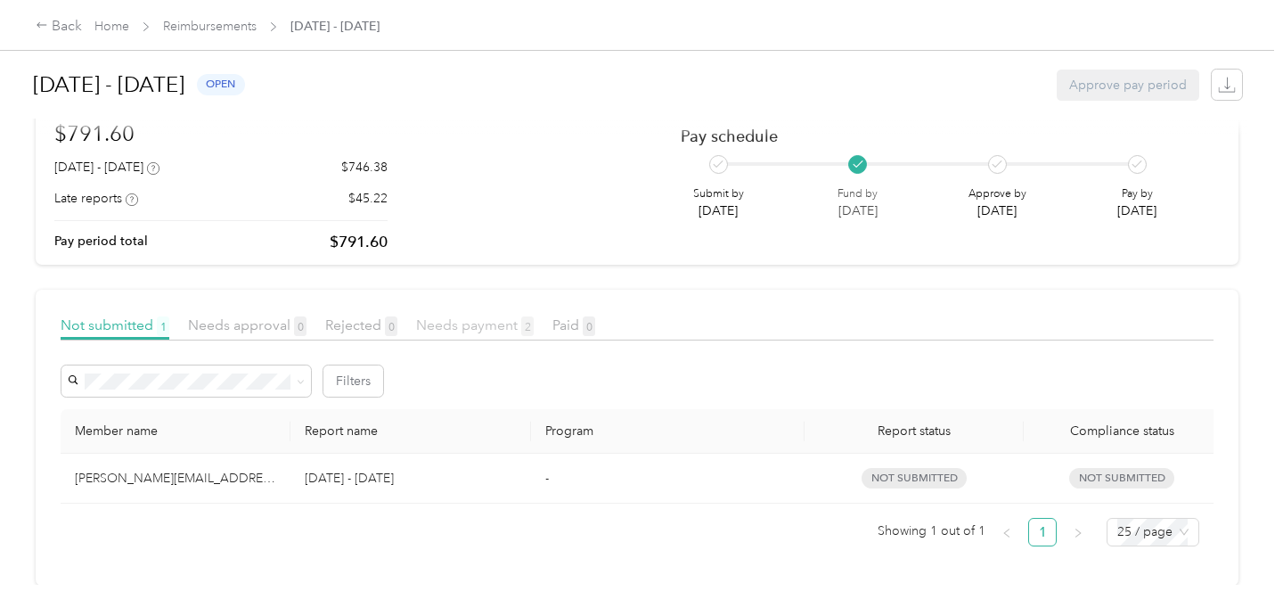
click at [463, 330] on span "Needs payment 2" at bounding box center [475, 324] width 118 height 17
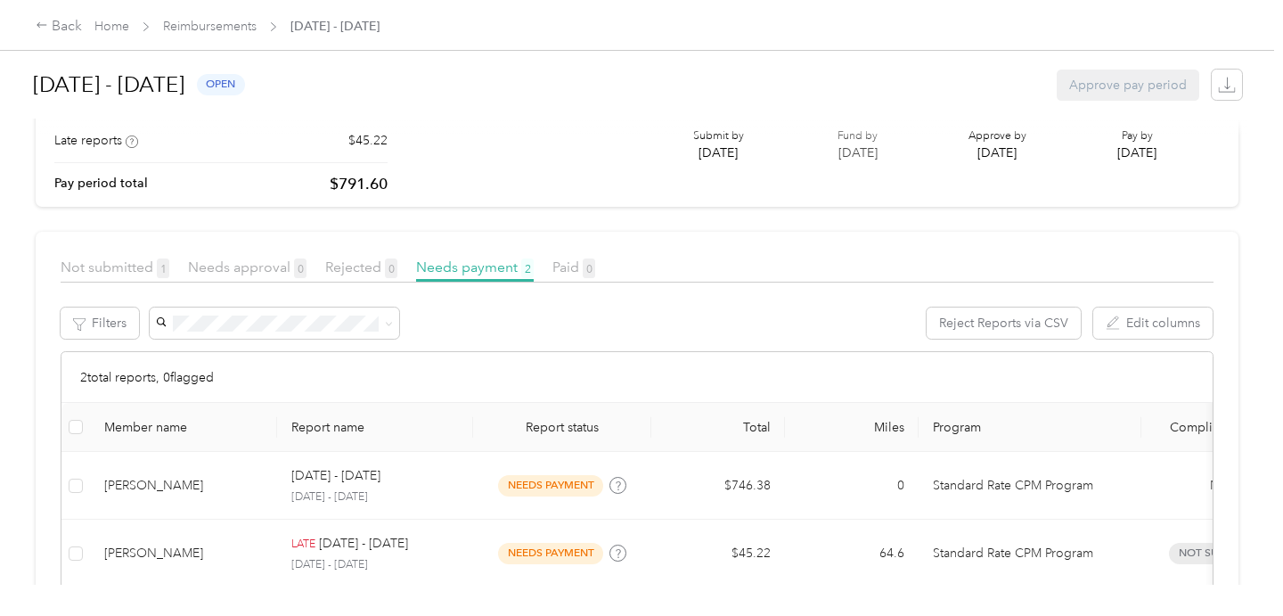
scroll to position [272, 0]
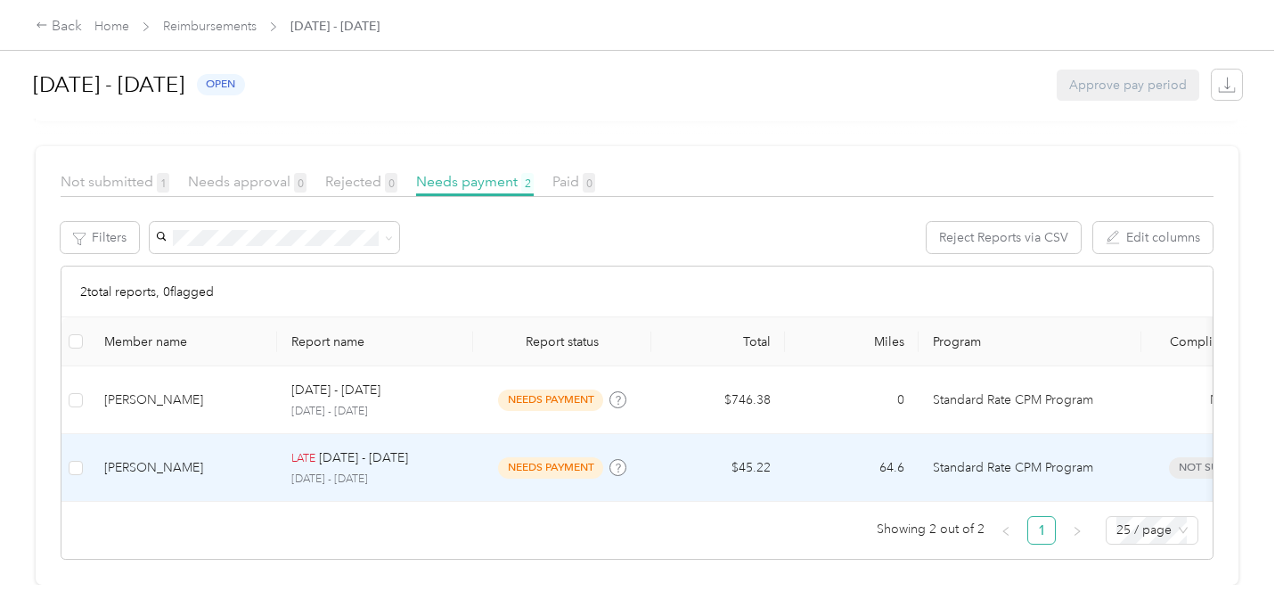
click at [673, 463] on td "$45.22" at bounding box center [718, 468] width 134 height 68
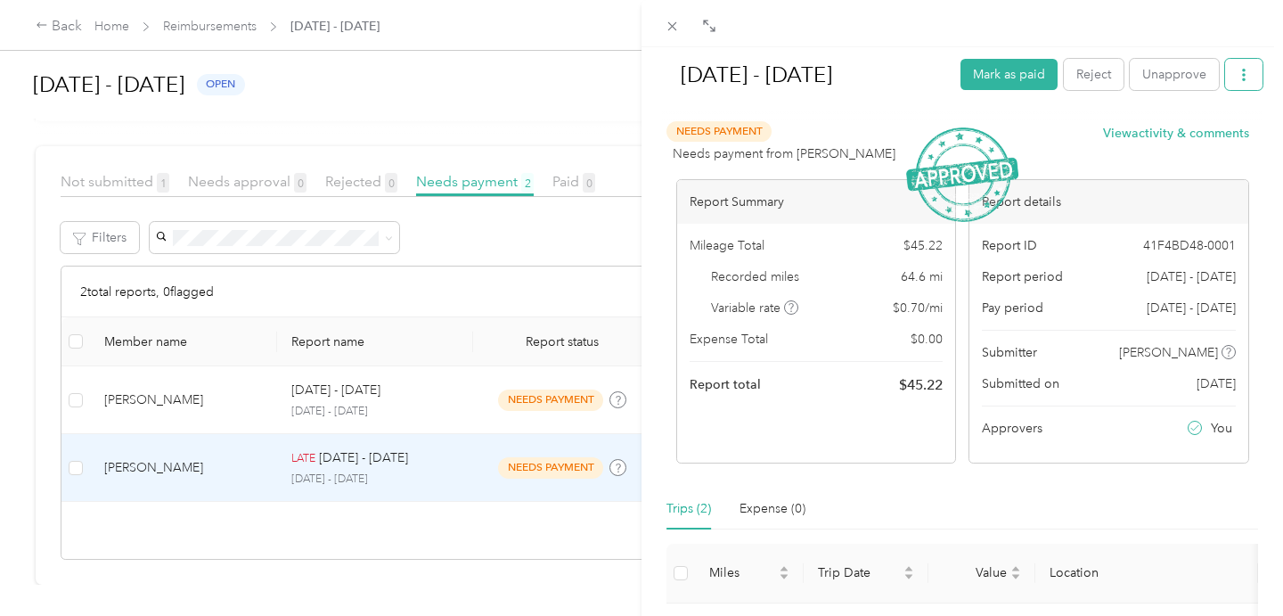
click at [1238, 80] on icon "button" at bounding box center [1244, 75] width 12 height 12
click at [901, 65] on h1 "[DATE] - [DATE]" at bounding box center [805, 74] width 286 height 43
click at [1052, 127] on div "Needs Payment Needs payment from [PERSON_NAME] View activity & comments" at bounding box center [957, 142] width 583 height 43
click at [1246, 79] on icon "button" at bounding box center [1244, 75] width 12 height 12
click at [525, 226] on div "[DATE] - [DATE] [PERSON_NAME] as paid Reject Unapprove Needs Payment Needs paym…" at bounding box center [641, 308] width 1283 height 616
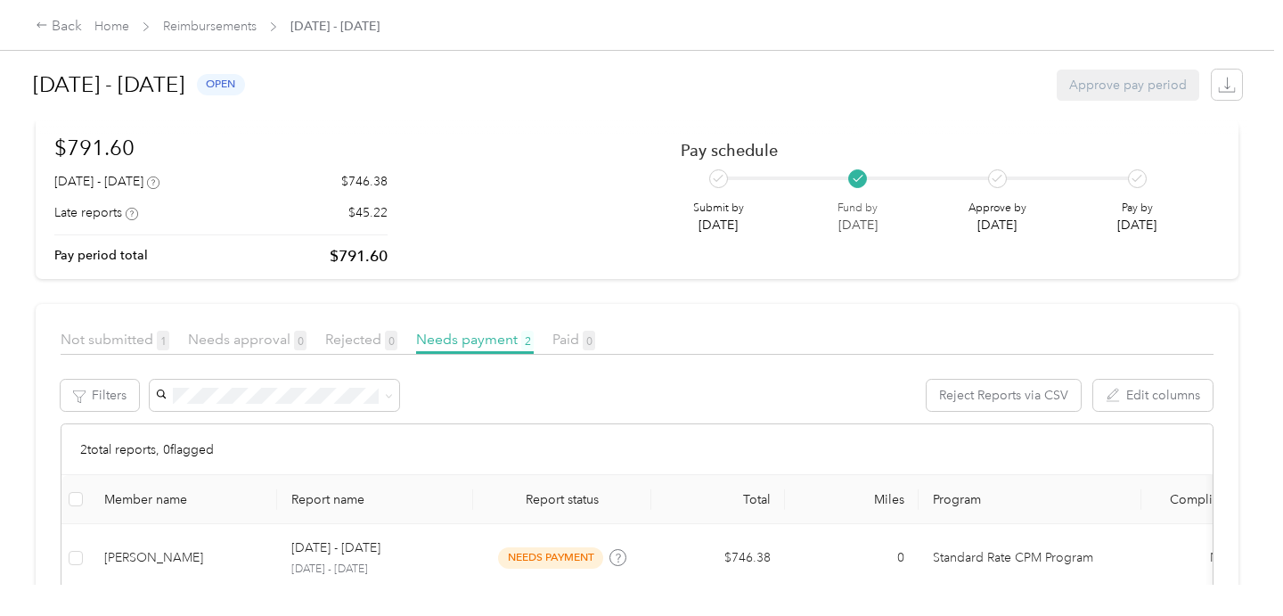
scroll to position [86, 0]
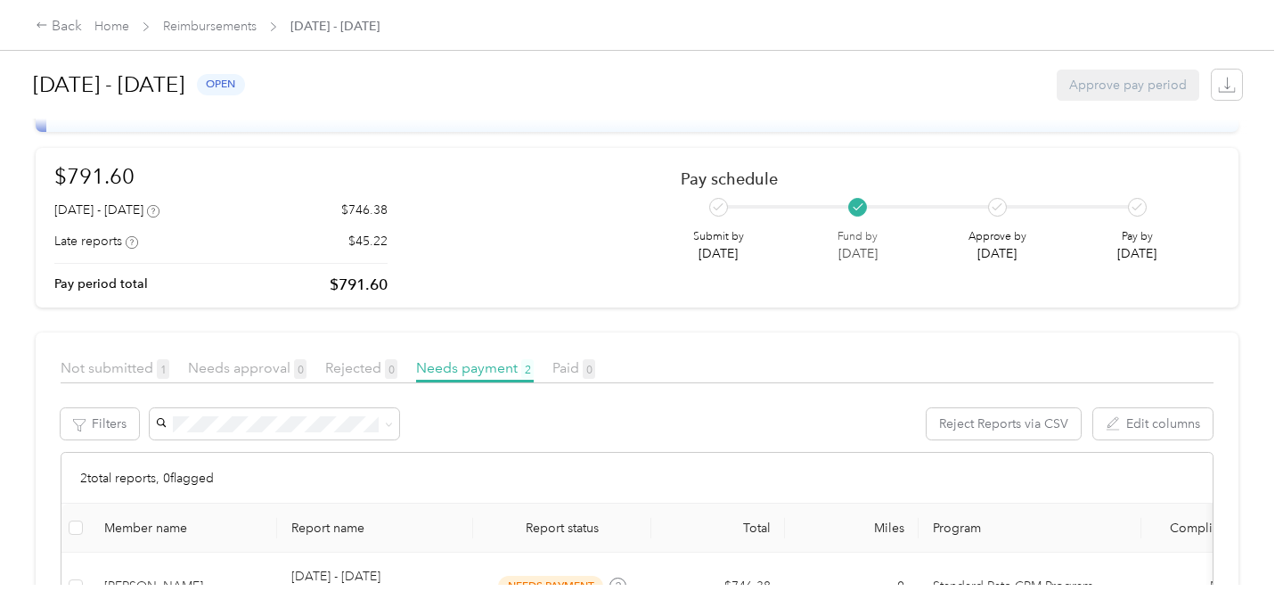
click at [862, 207] on icon at bounding box center [858, 207] width 9 height 6
click at [224, 24] on link "Reimbursements" at bounding box center [210, 26] width 94 height 15
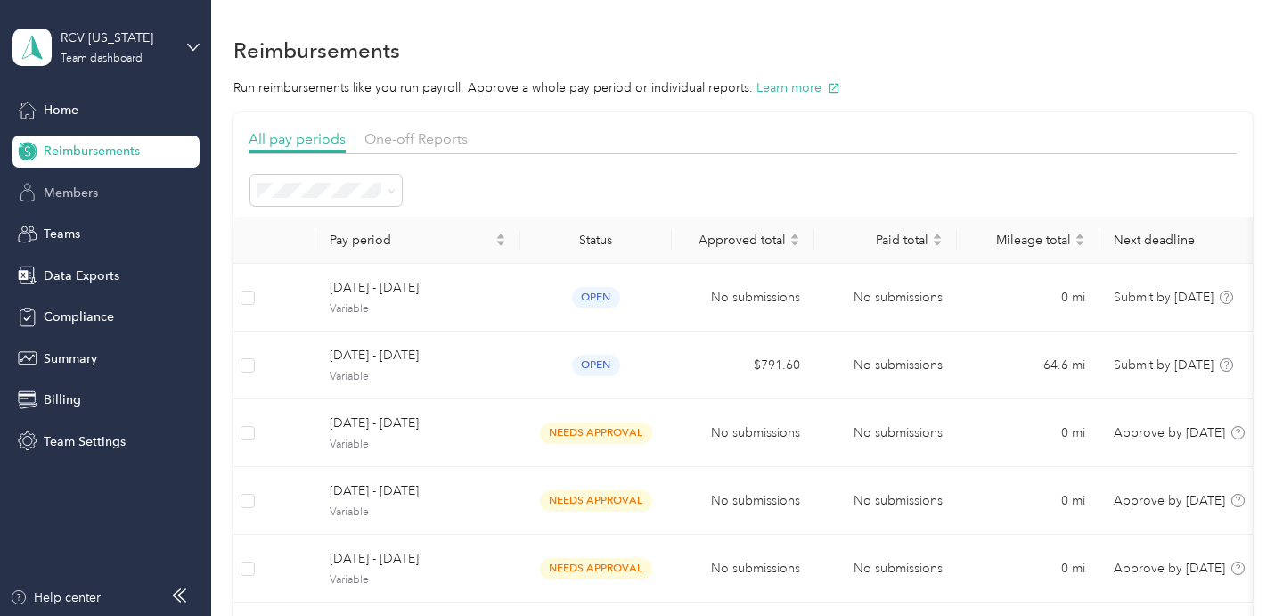
click at [74, 192] on span "Members" at bounding box center [71, 193] width 54 height 19
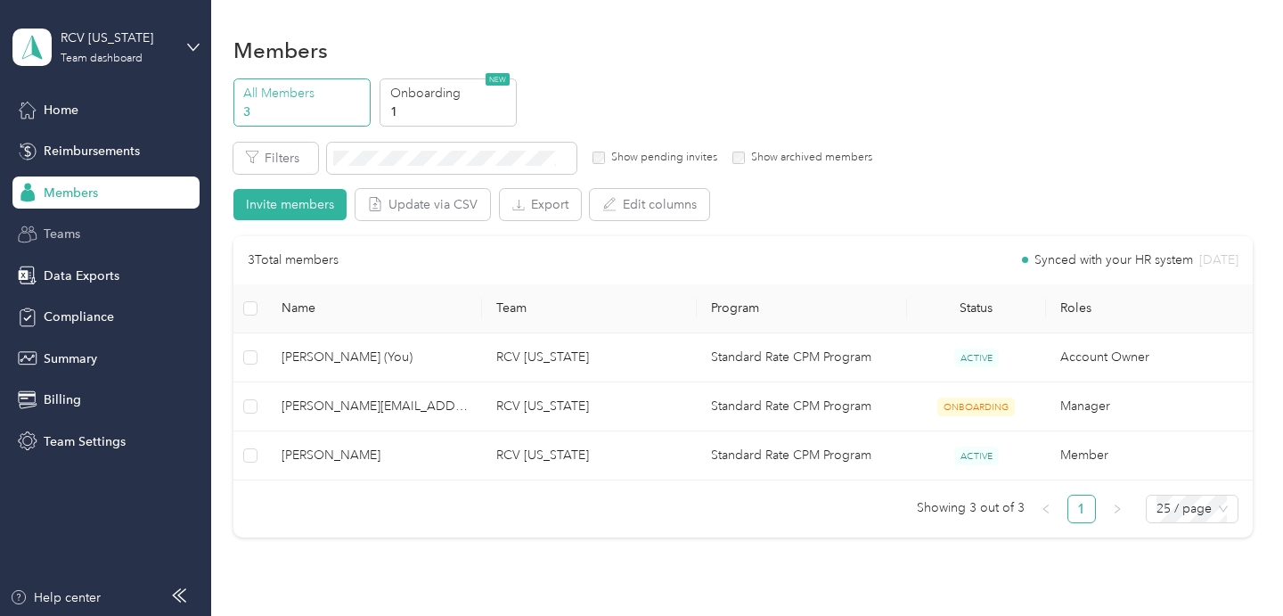
click at [53, 222] on div "Teams" at bounding box center [105, 234] width 187 height 32
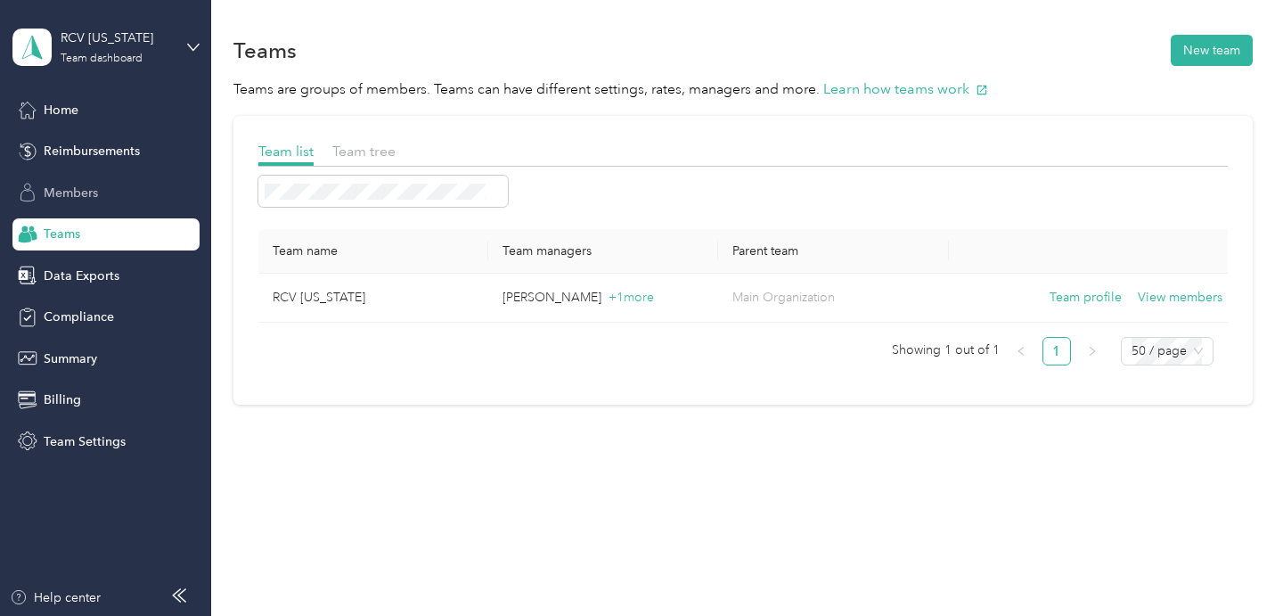
click at [94, 192] on span "Members" at bounding box center [71, 193] width 54 height 19
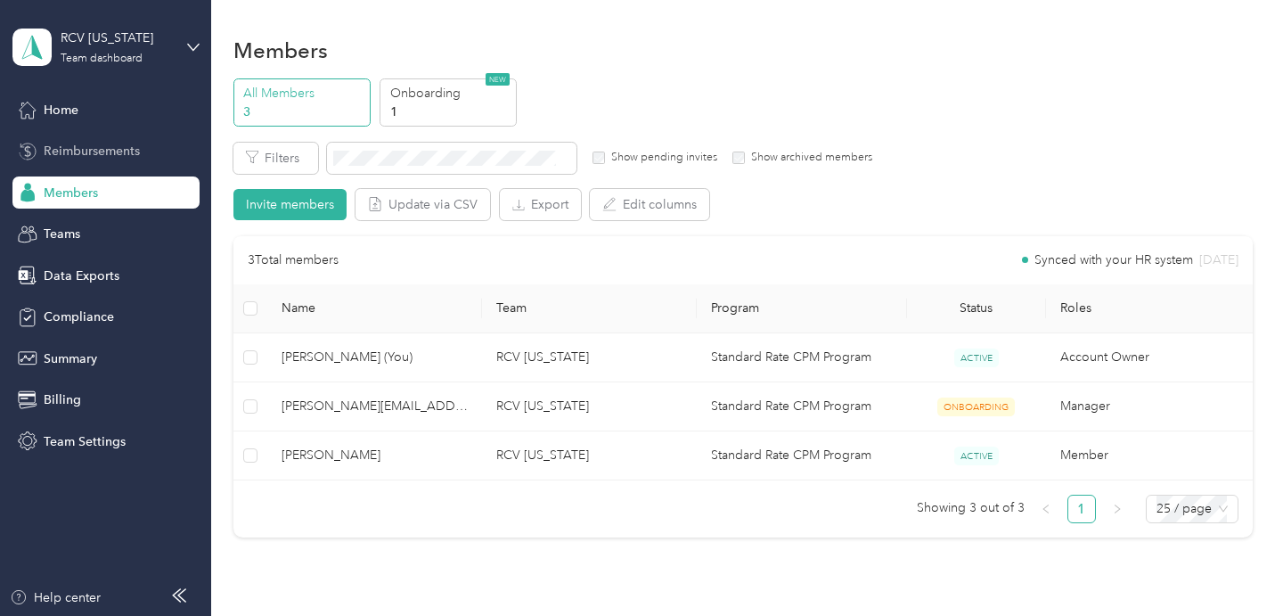
click at [100, 154] on span "Reimbursements" at bounding box center [92, 151] width 96 height 19
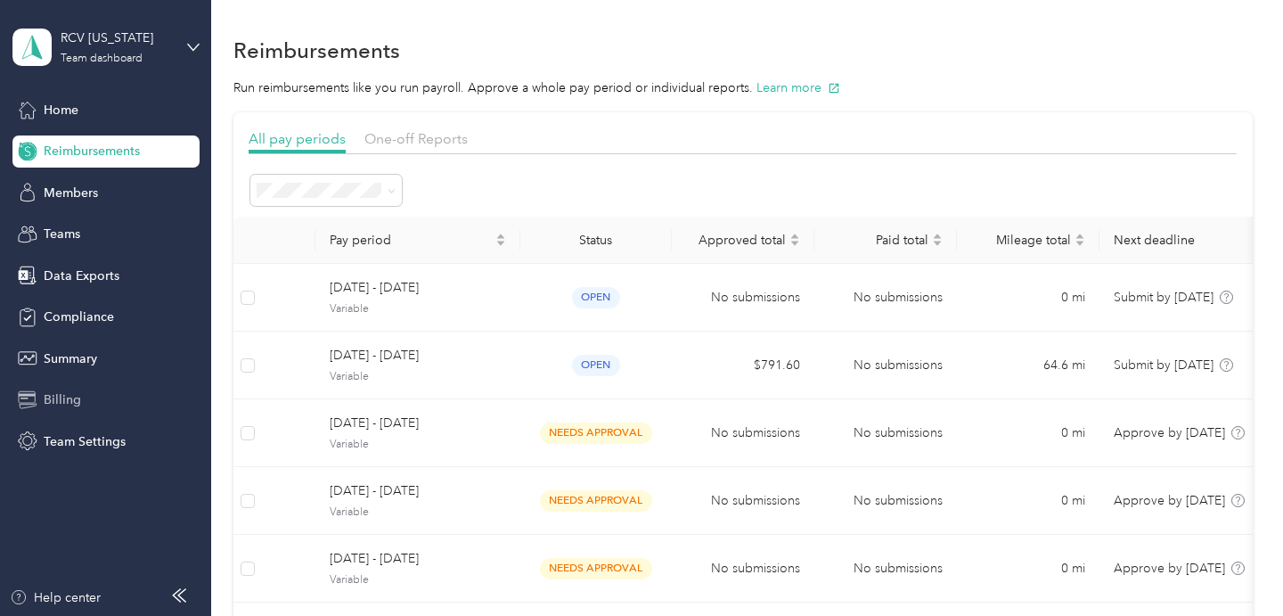
click at [56, 401] on span "Billing" at bounding box center [62, 399] width 37 height 19
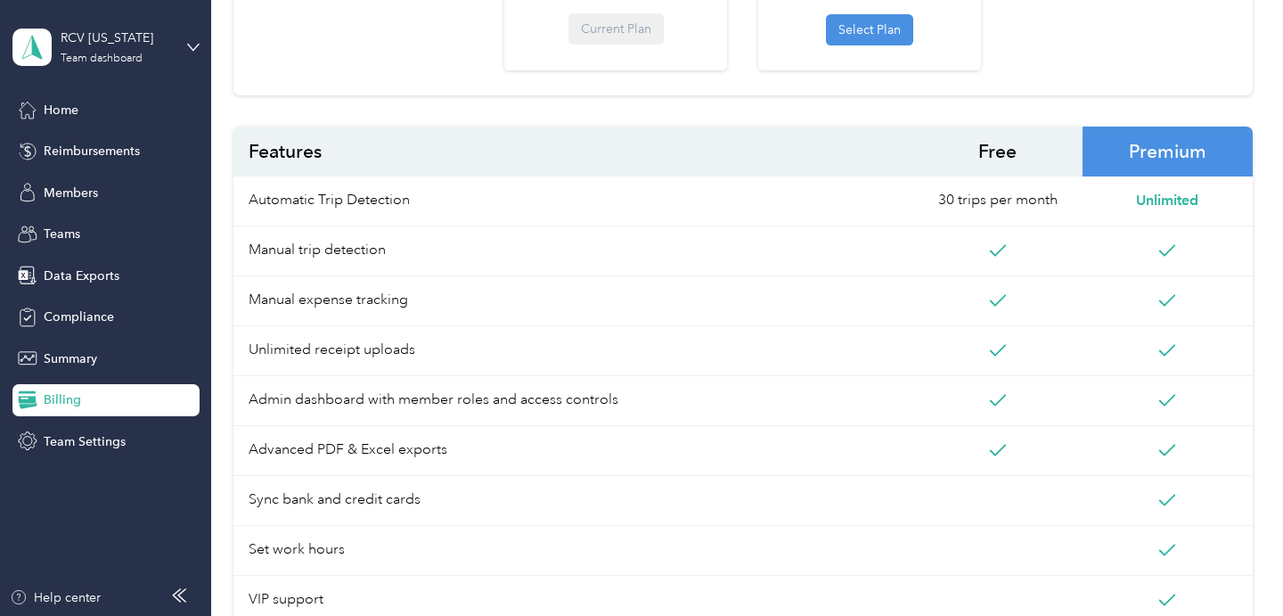
scroll to position [544, 0]
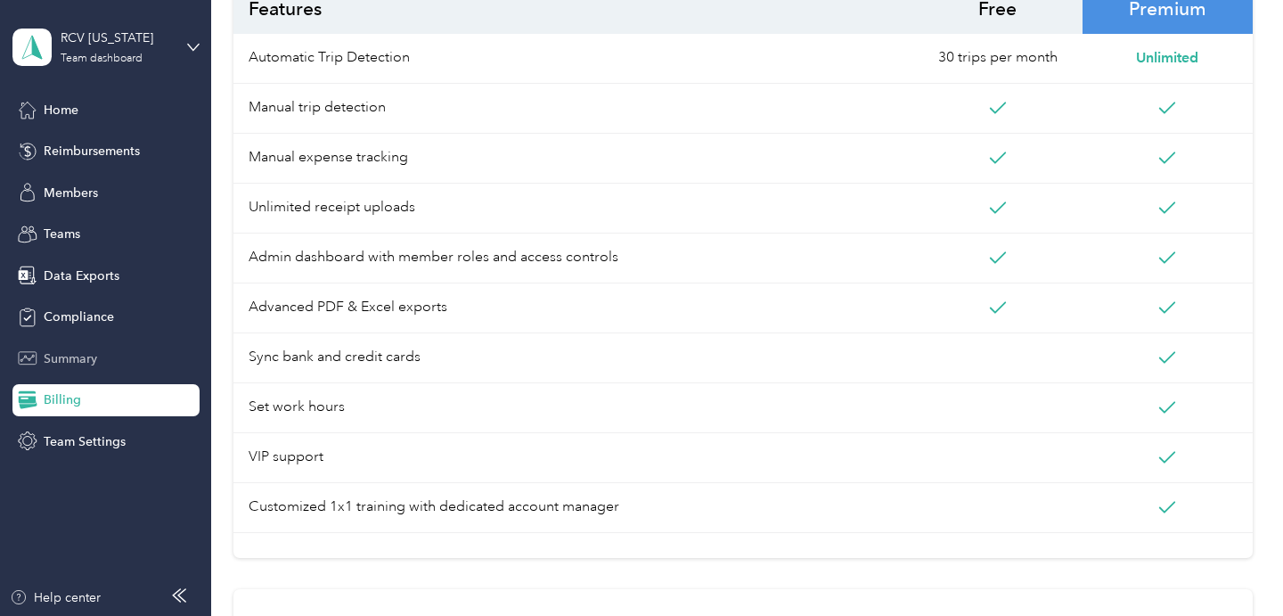
click at [69, 356] on span "Summary" at bounding box center [70, 358] width 53 height 19
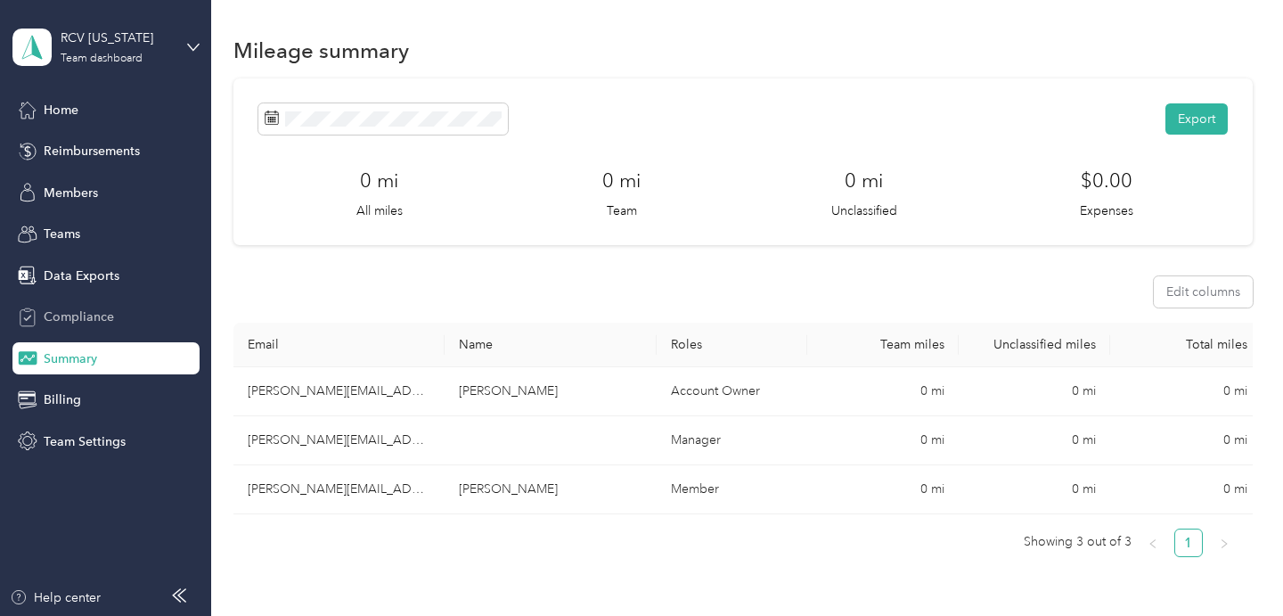
click at [86, 318] on span "Compliance" at bounding box center [79, 316] width 70 height 19
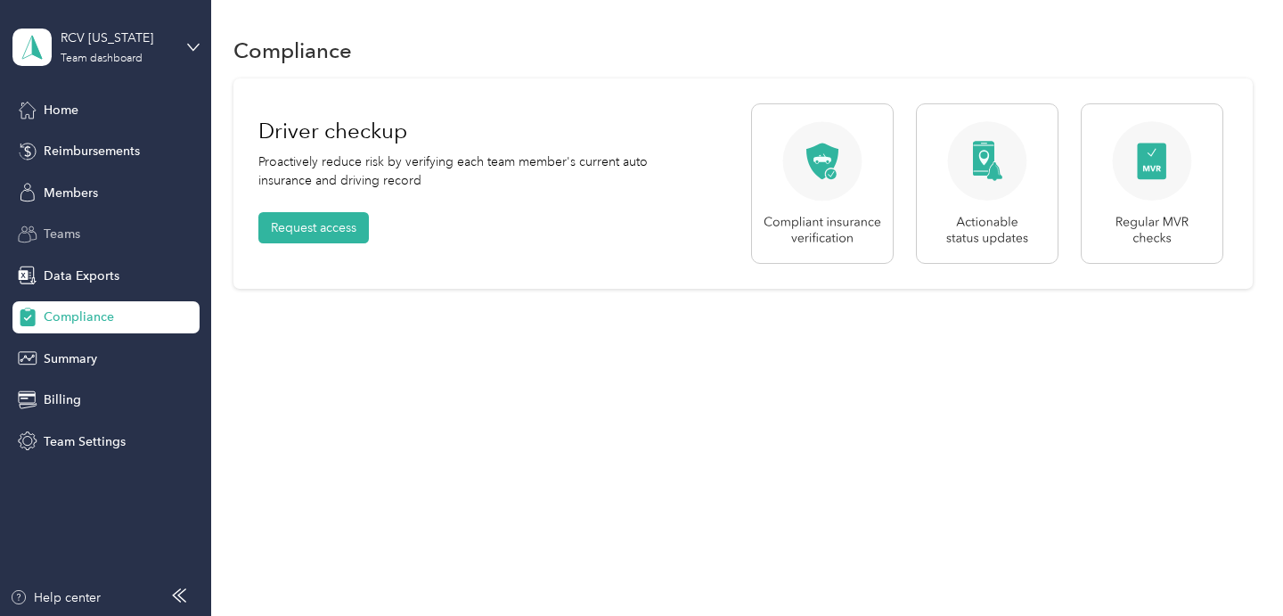
click at [75, 234] on span "Teams" at bounding box center [62, 234] width 37 height 19
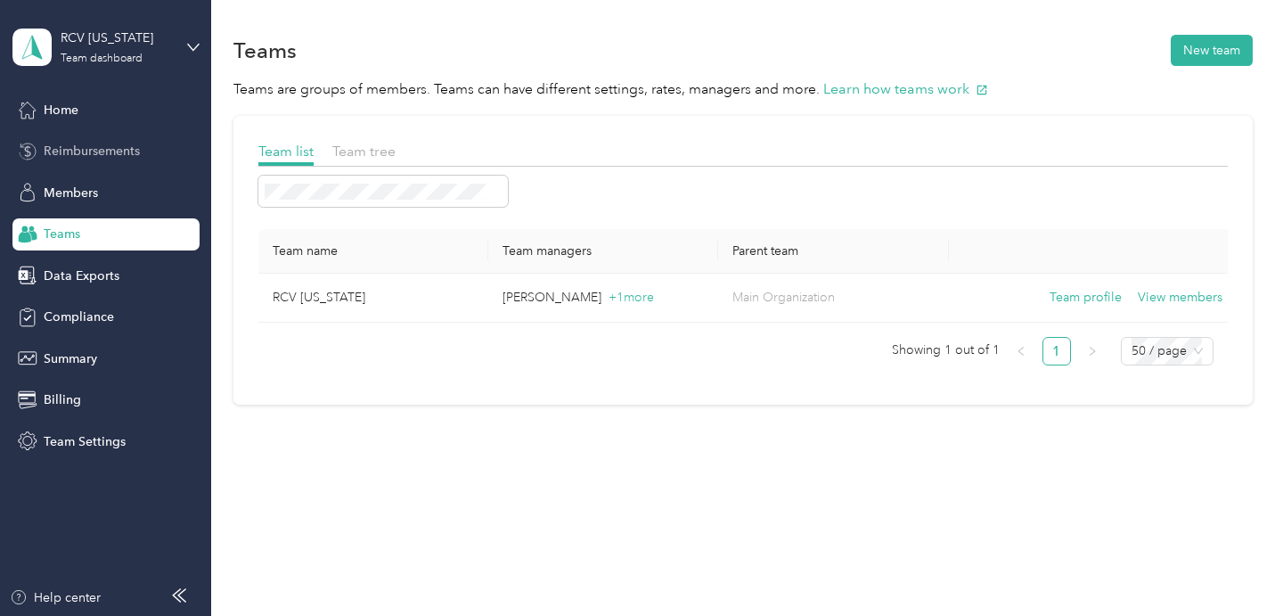
click at [78, 148] on span "Reimbursements" at bounding box center [92, 151] width 96 height 19
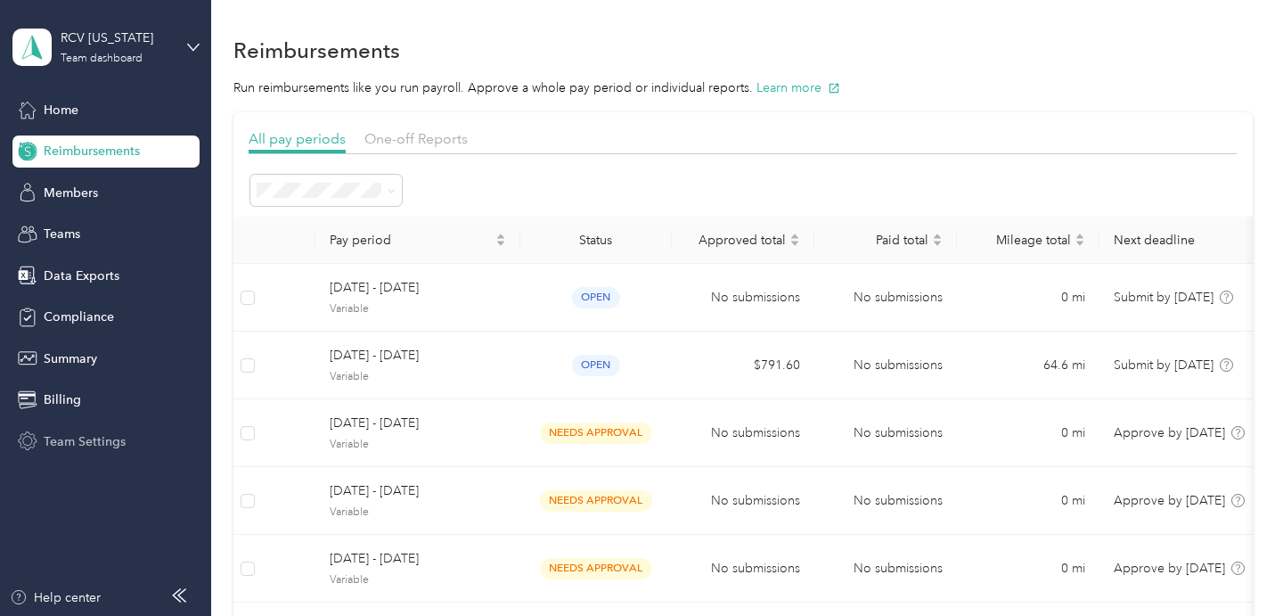
click at [101, 446] on span "Team Settings" at bounding box center [85, 441] width 82 height 19
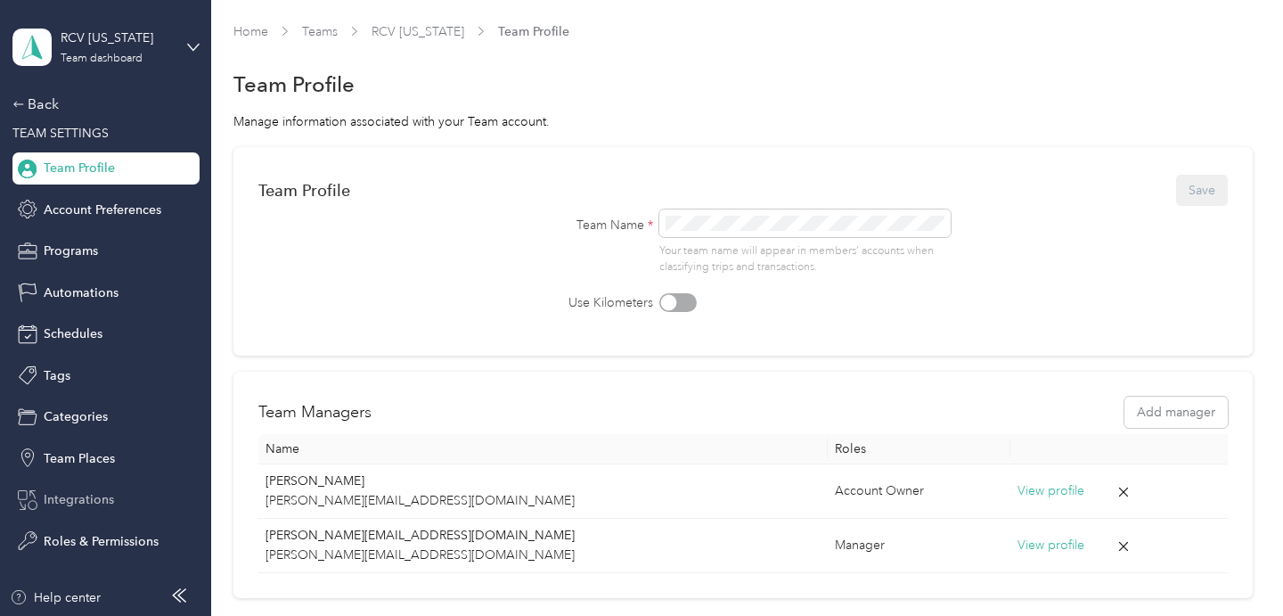
click at [90, 497] on span "Integrations" at bounding box center [79, 499] width 70 height 19
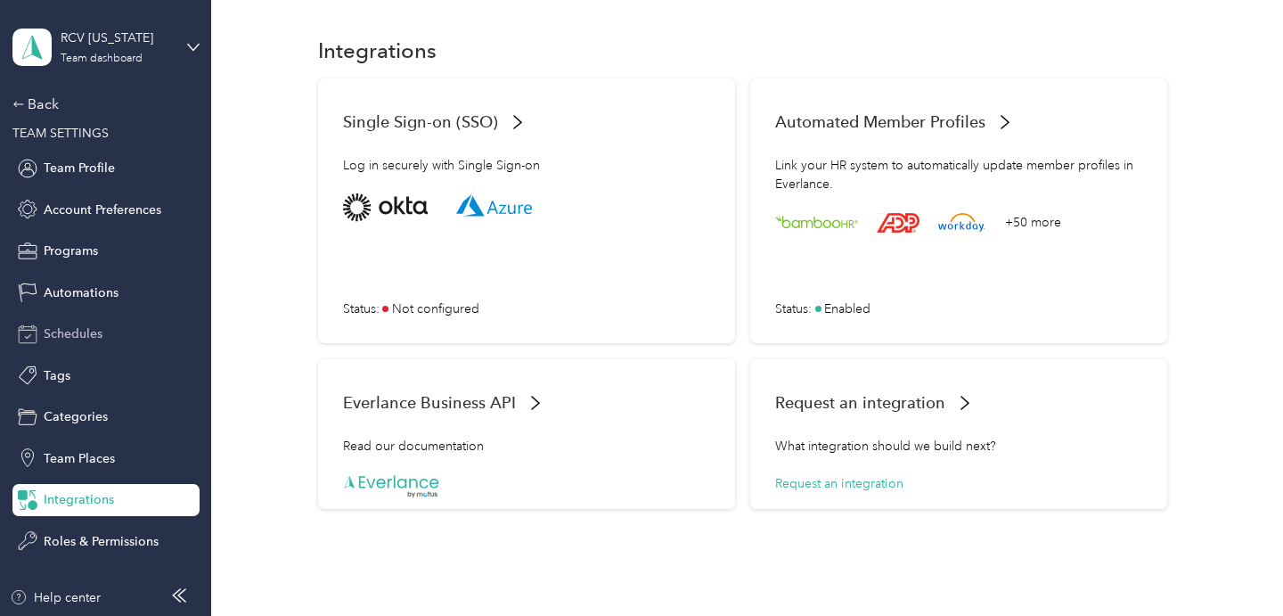
click at [66, 331] on span "Schedules" at bounding box center [73, 333] width 59 height 19
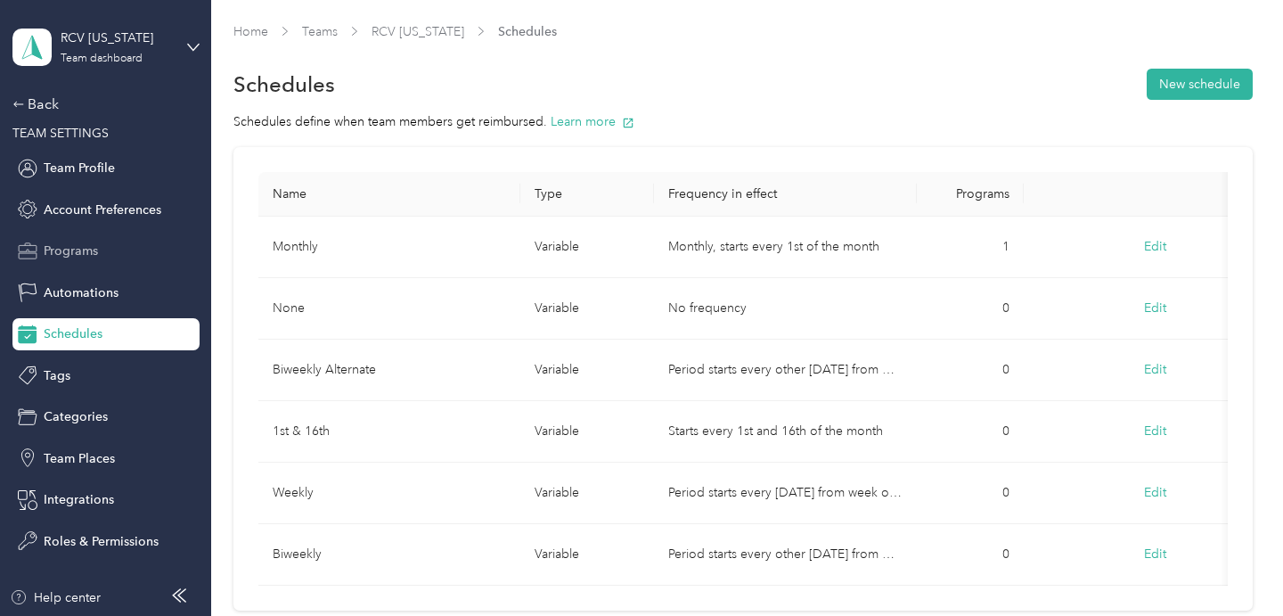
click at [85, 257] on span "Programs" at bounding box center [71, 250] width 54 height 19
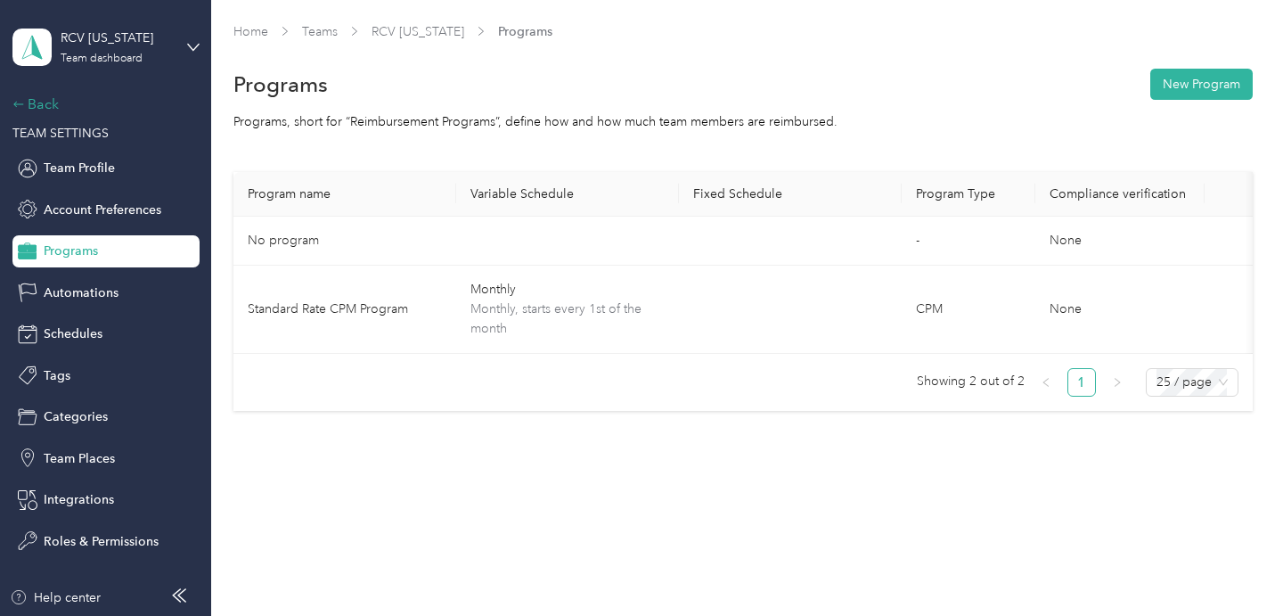
click at [42, 112] on div "Back" at bounding box center [101, 104] width 178 height 21
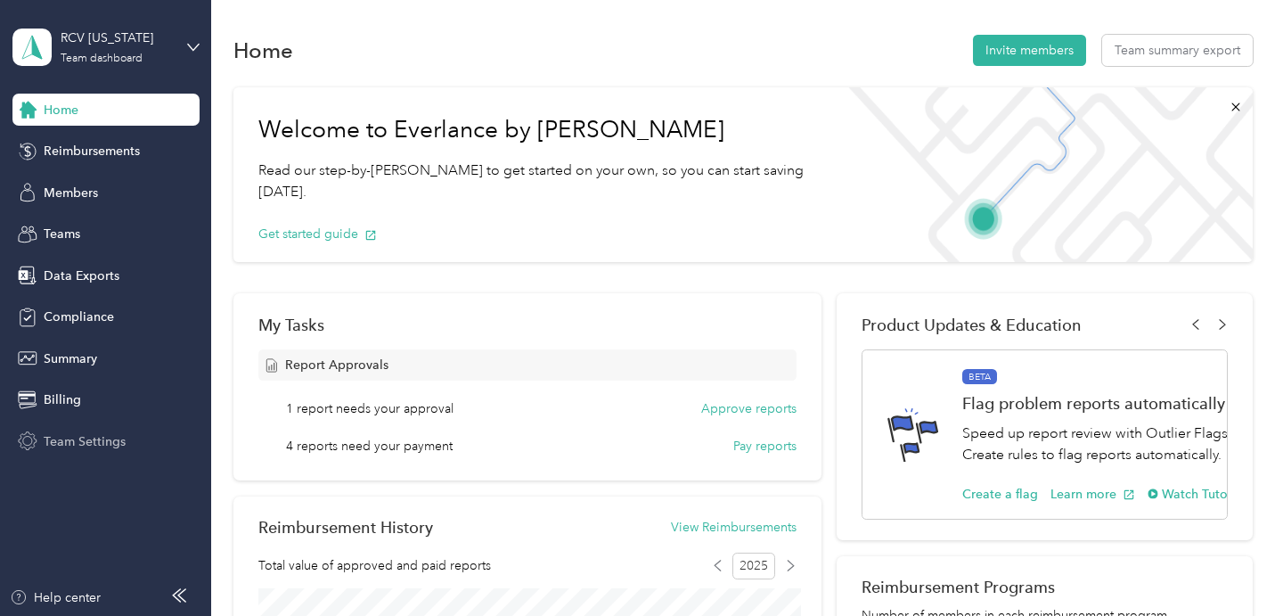
click at [67, 439] on span "Team Settings" at bounding box center [85, 441] width 82 height 19
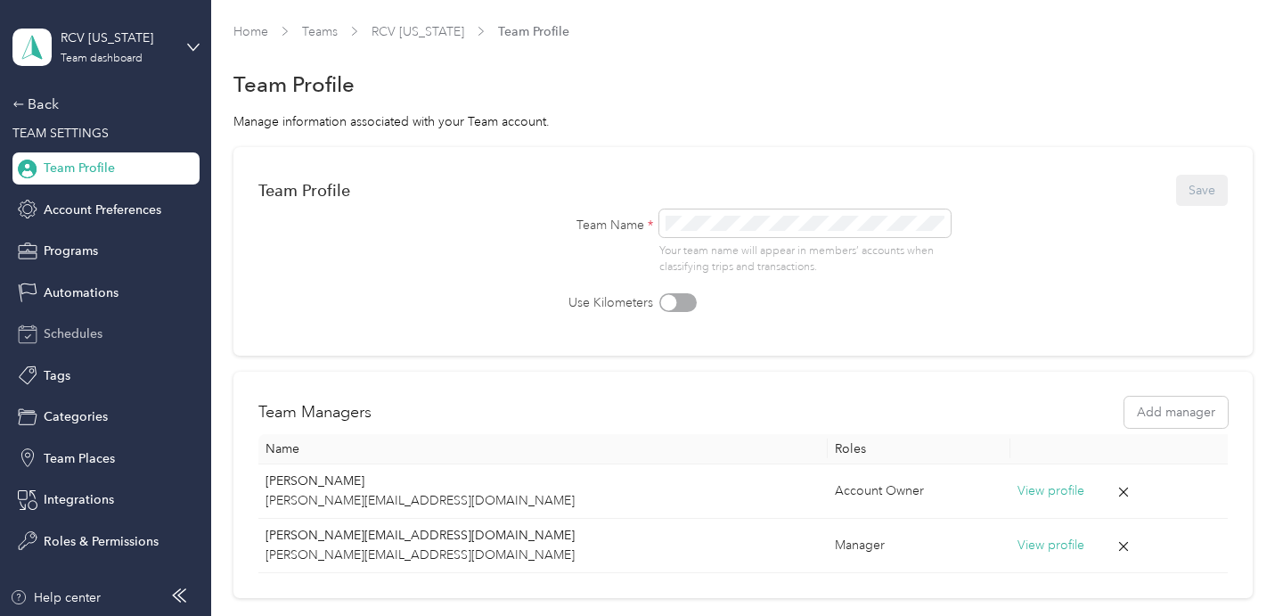
click at [78, 329] on span "Schedules" at bounding box center [73, 333] width 59 height 19
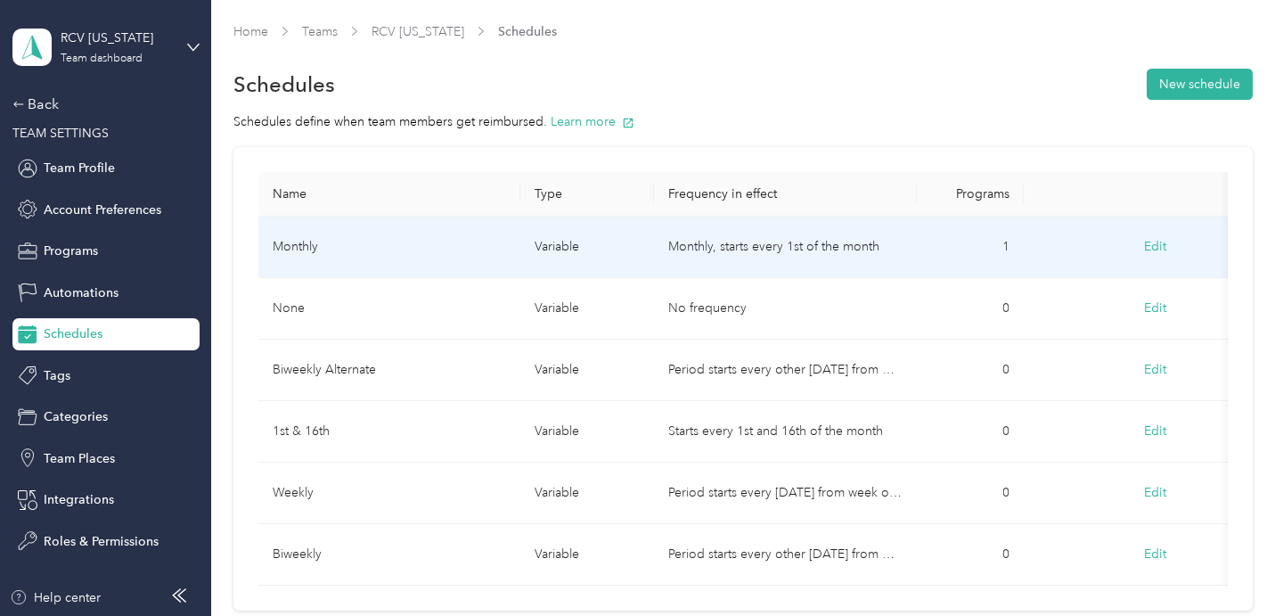
click at [1160, 242] on button "Edit" at bounding box center [1155, 247] width 47 height 32
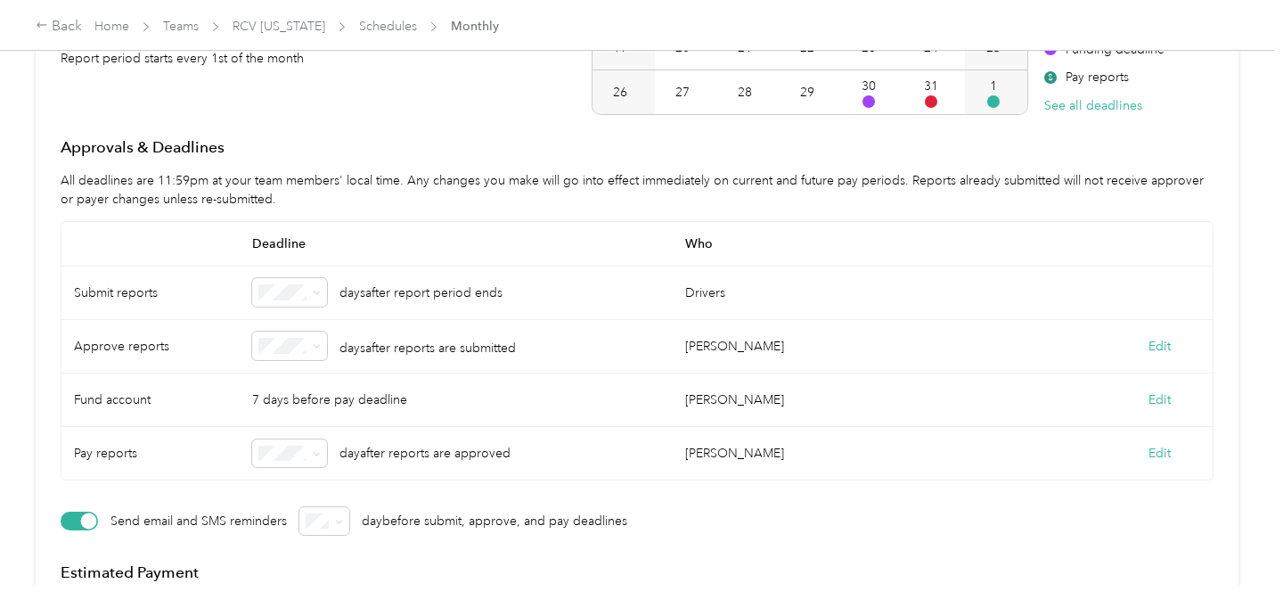
scroll to position [445, 0]
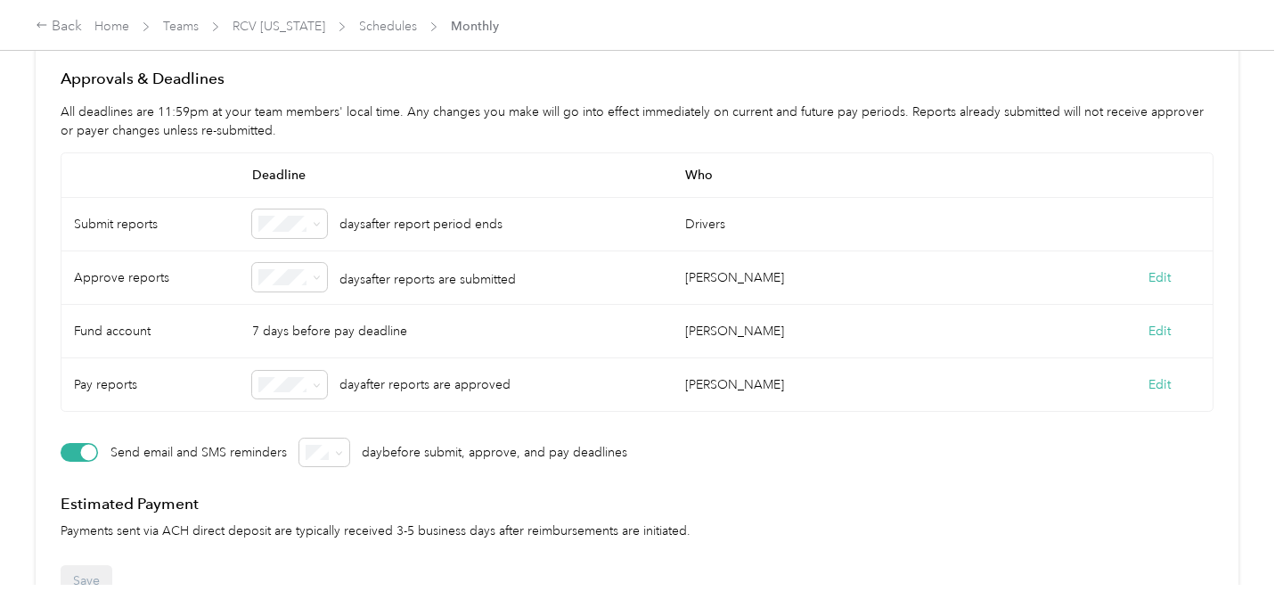
click at [280, 465] on div "5" at bounding box center [290, 462] width 50 height 19
click at [1169, 329] on button "Edit" at bounding box center [1159, 331] width 22 height 19
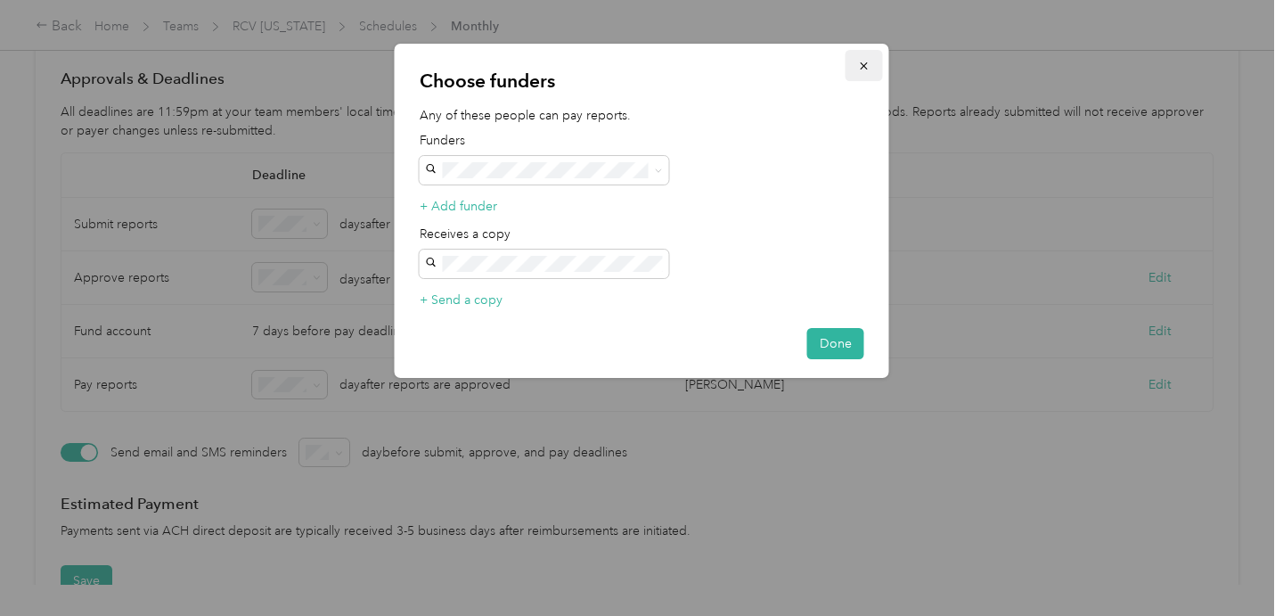
click at [858, 68] on icon "button" at bounding box center [864, 66] width 12 height 12
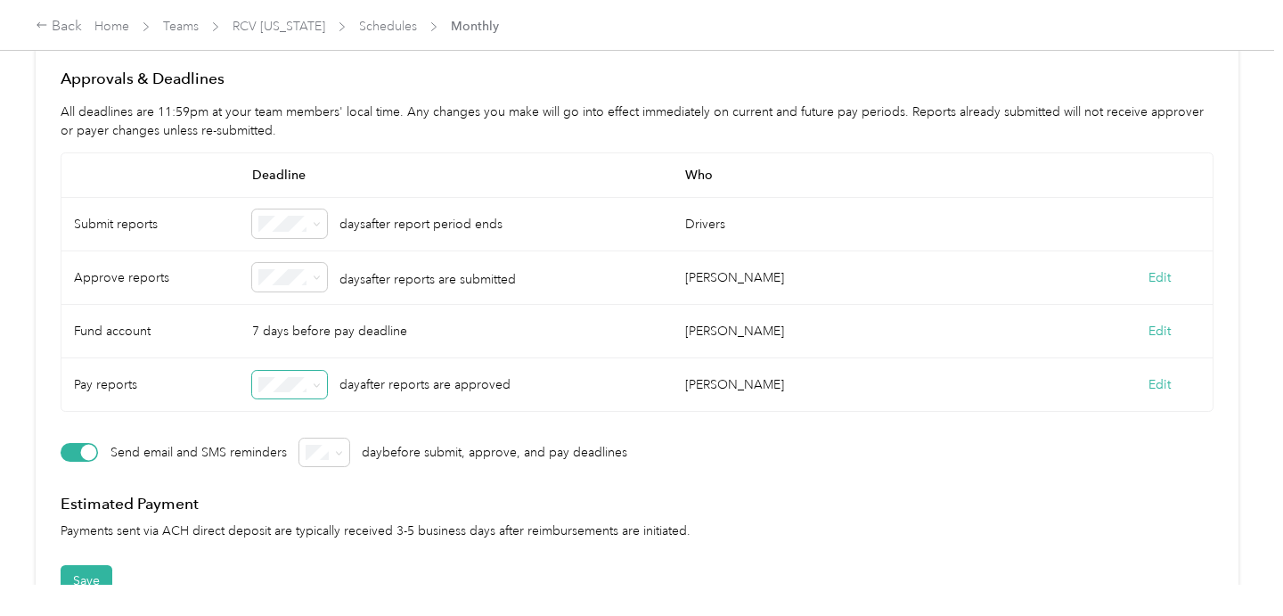
click at [314, 388] on icon at bounding box center [317, 385] width 8 height 8
click at [294, 227] on div "3" at bounding box center [290, 228] width 50 height 19
click at [307, 222] on span at bounding box center [313, 223] width 14 height 12
click at [320, 220] on span at bounding box center [317, 223] width 8 height 15
click at [306, 223] on span at bounding box center [313, 223] width 14 height 12
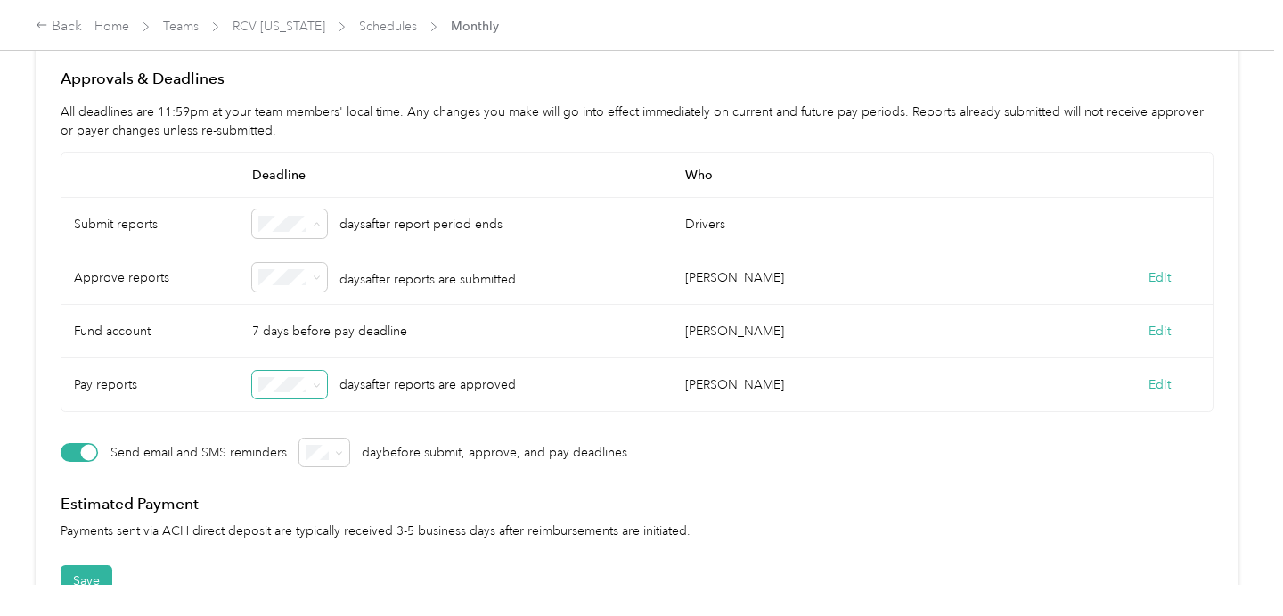
click at [280, 477] on li "7" at bounding box center [289, 473] width 75 height 31
click at [319, 287] on span at bounding box center [289, 277] width 75 height 29
click at [313, 278] on icon at bounding box center [317, 278] width 8 height 8
click at [278, 526] on div "7" at bounding box center [290, 523] width 50 height 19
click at [314, 383] on icon at bounding box center [316, 385] width 5 height 4
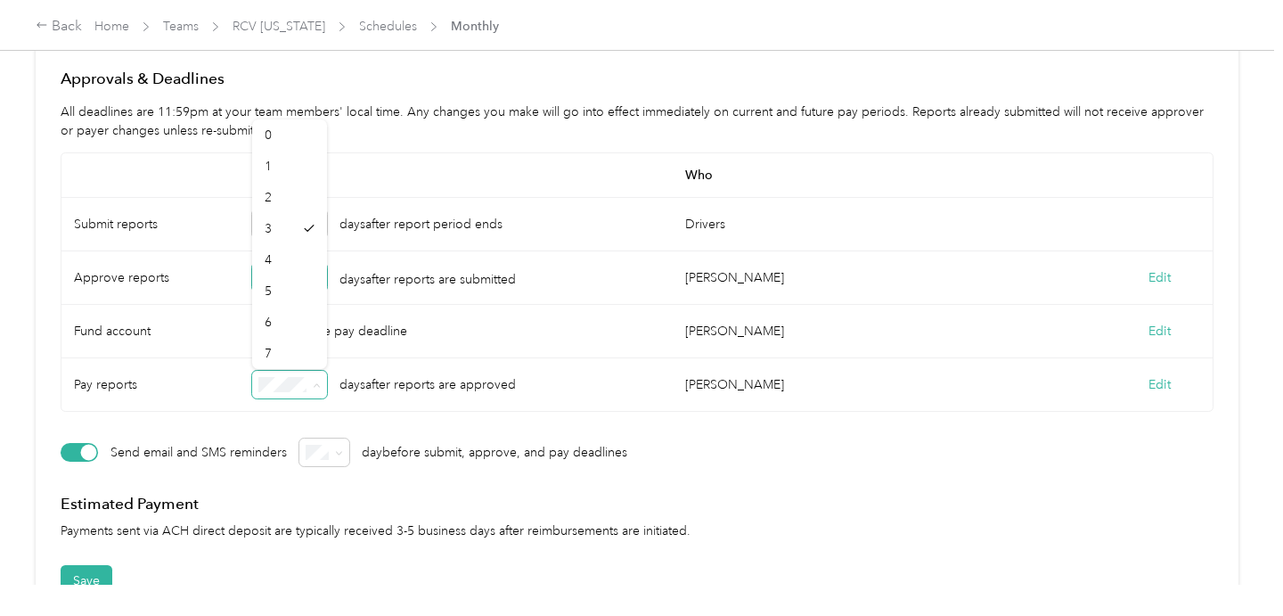
click at [314, 383] on icon at bounding box center [317, 385] width 8 height 8
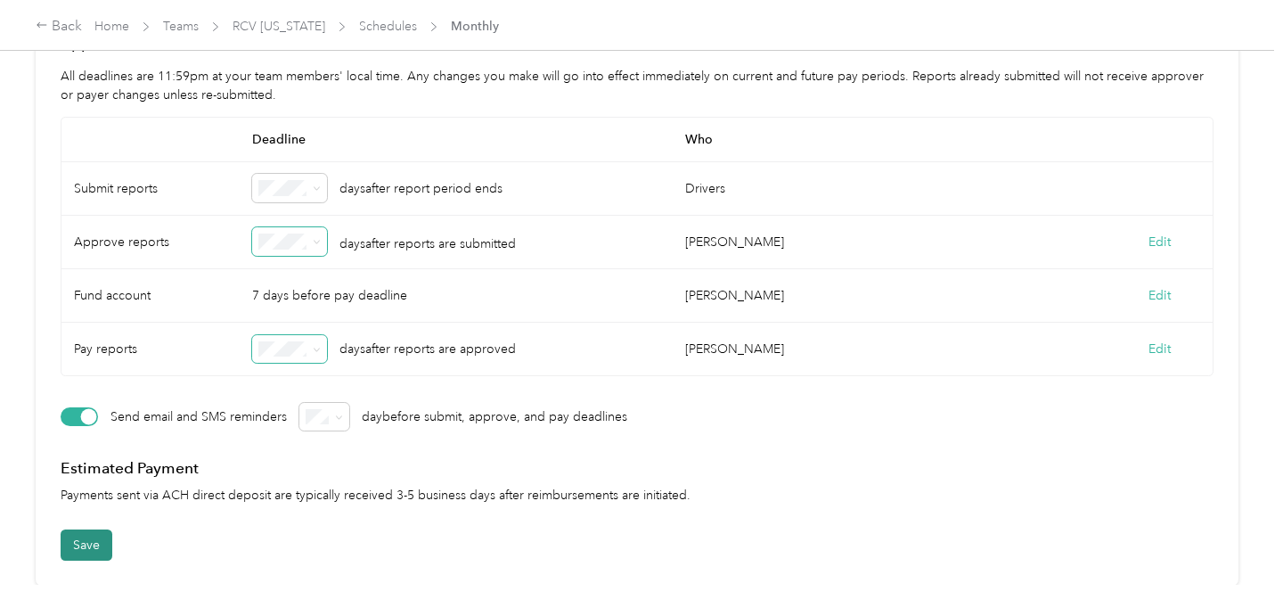
click at [86, 540] on button "Save" at bounding box center [87, 544] width 52 height 31
click at [1243, 35] on icon at bounding box center [1243, 34] width 8 height 8
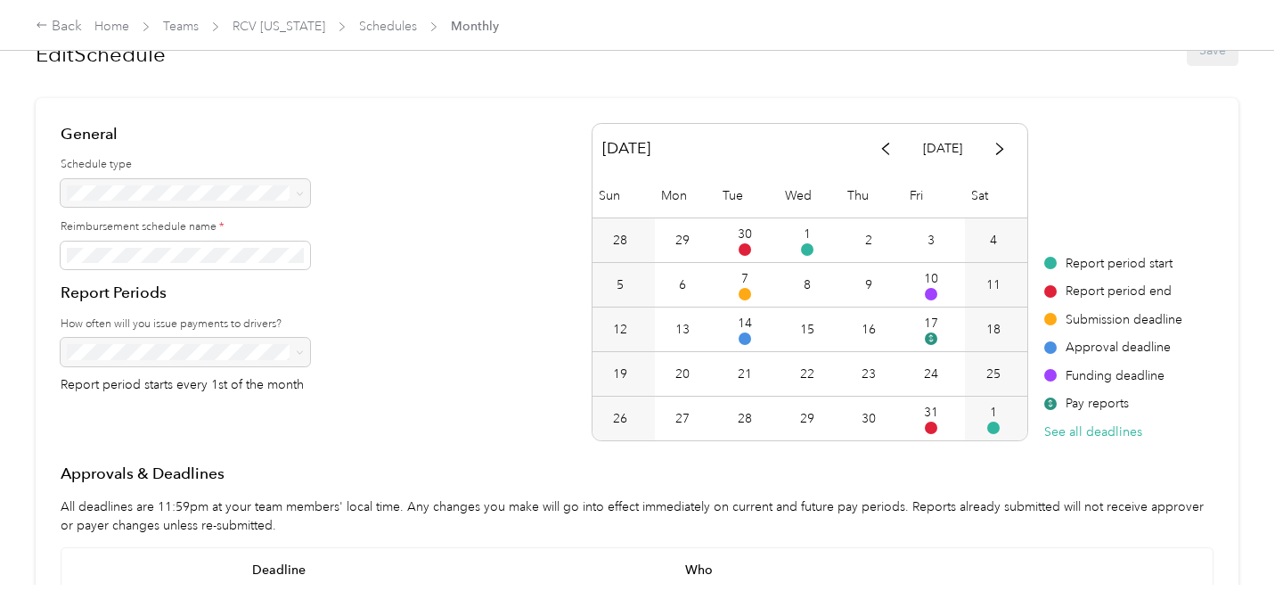
scroll to position [0, 0]
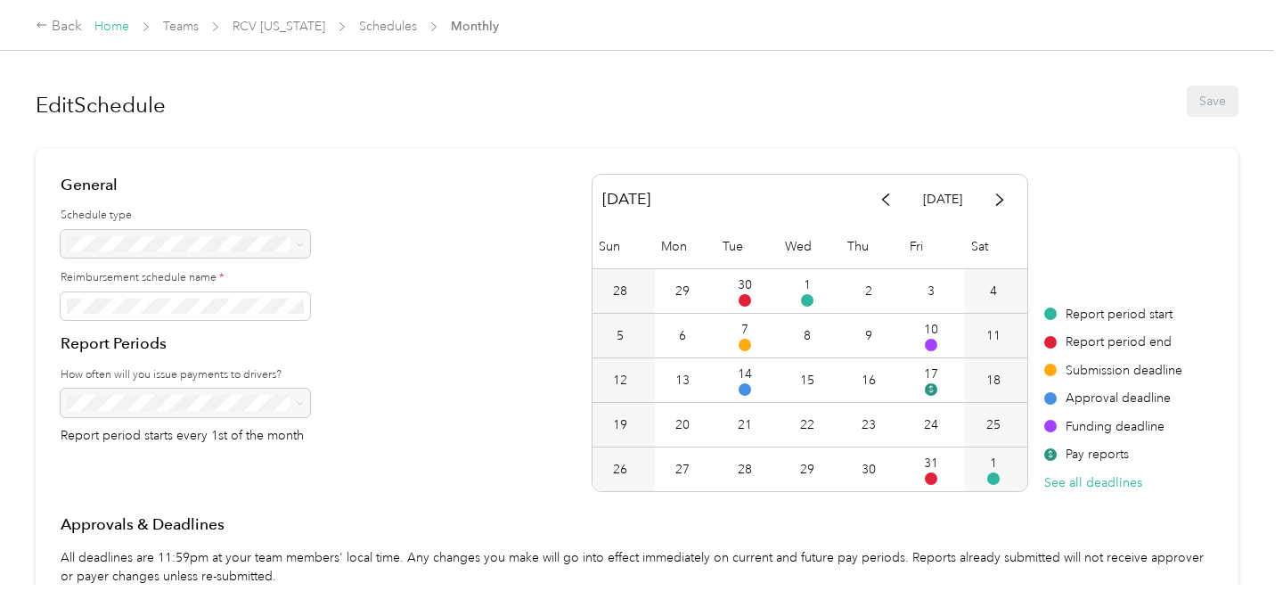
click at [107, 25] on link "Home" at bounding box center [111, 26] width 35 height 15
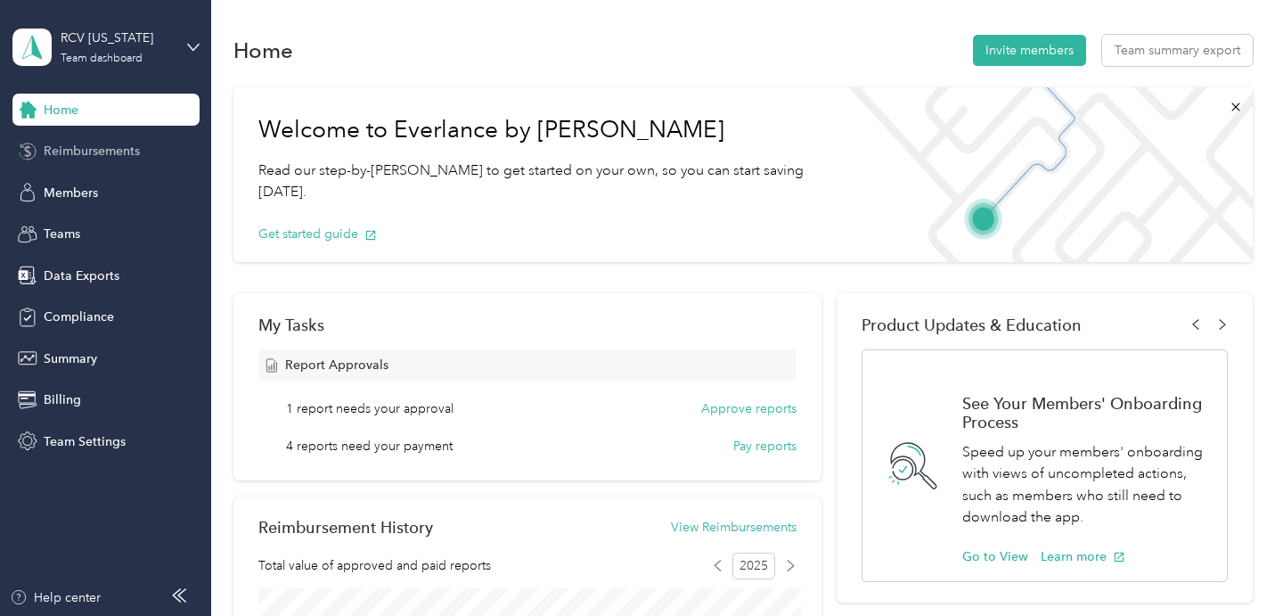
click at [131, 150] on span "Reimbursements" at bounding box center [92, 151] width 96 height 19
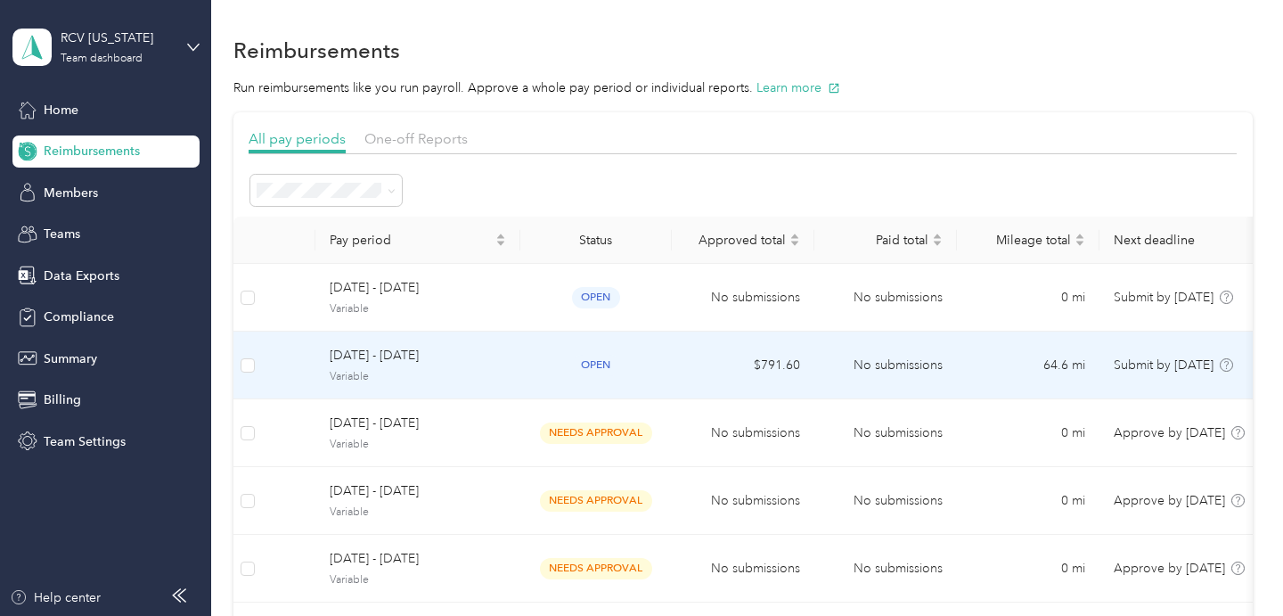
click at [775, 369] on td "$791.60" at bounding box center [743, 365] width 143 height 68
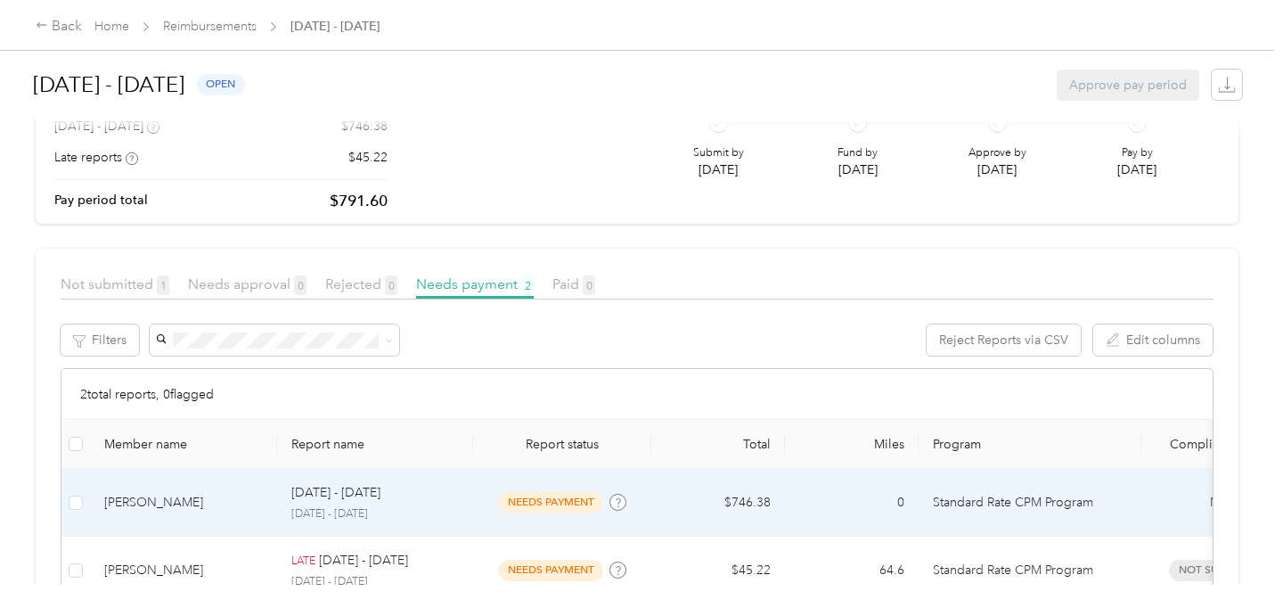
scroll to position [272, 0]
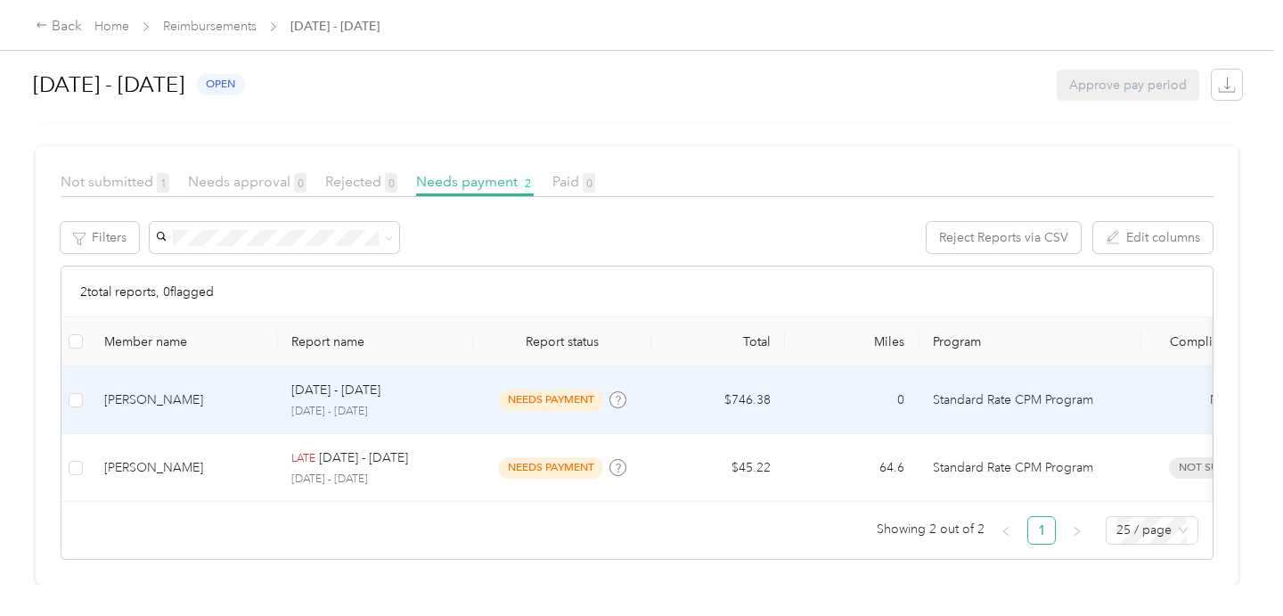
click at [463, 404] on td "[DATE] - [DATE] [DATE] - [DATE]" at bounding box center [375, 400] width 196 height 68
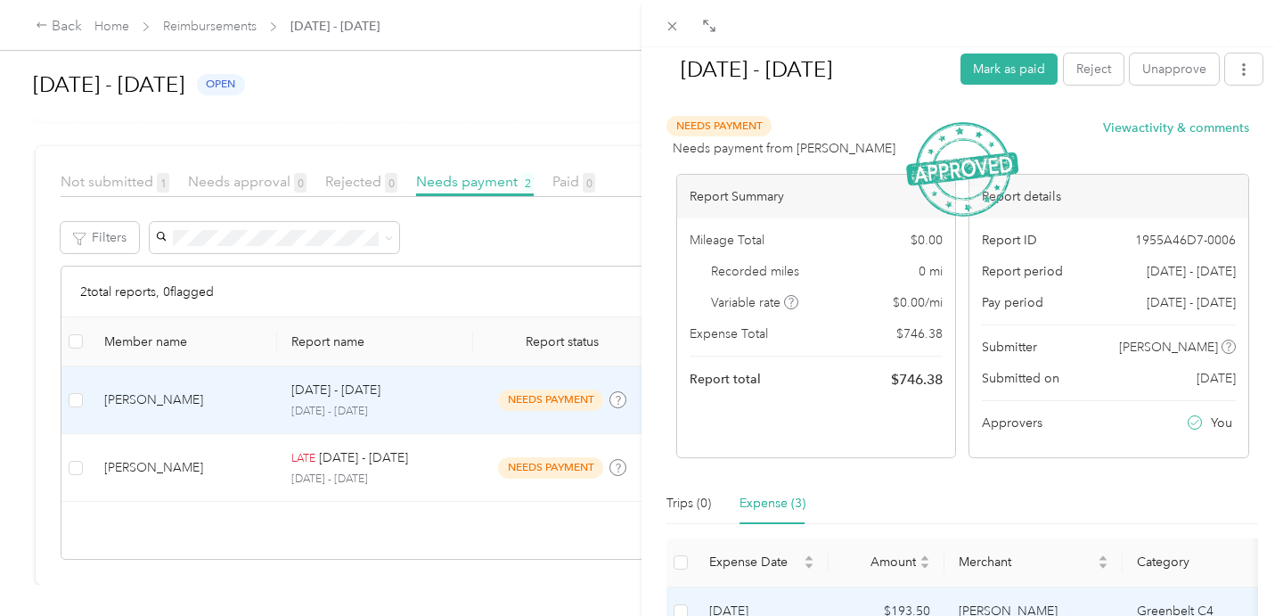
scroll to position [1, 0]
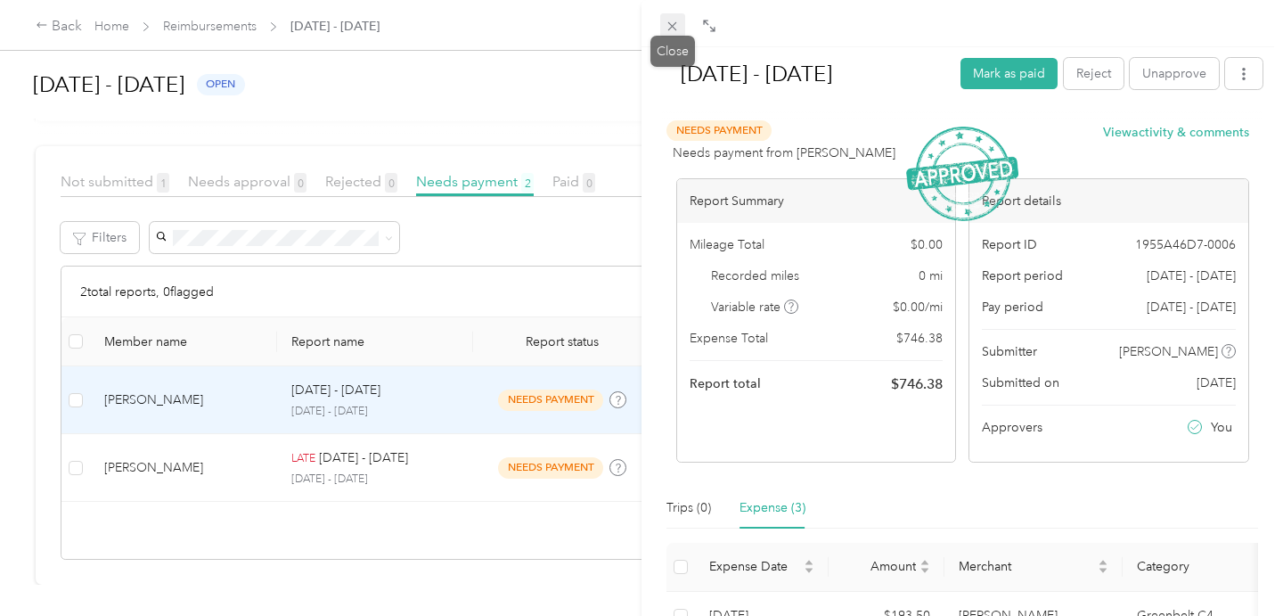
click at [667, 19] on icon at bounding box center [672, 26] width 15 height 15
